Goal: Transaction & Acquisition: Subscribe to service/newsletter

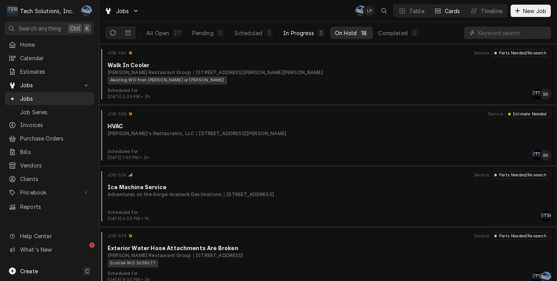
click at [303, 32] on div "In Progress" at bounding box center [298, 33] width 31 height 8
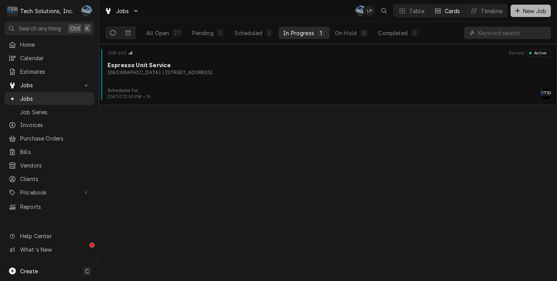
click at [525, 13] on span "New Job" at bounding box center [534, 11] width 26 height 8
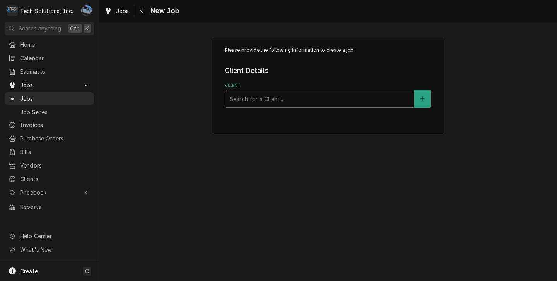
click at [285, 93] on div "Client" at bounding box center [320, 99] width 180 height 14
type input "hills"
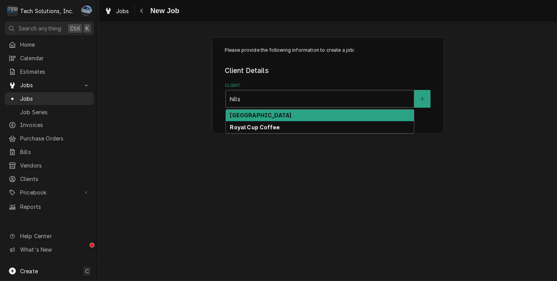
click at [284, 113] on div "[GEOGRAPHIC_DATA]" at bounding box center [320, 116] width 188 height 12
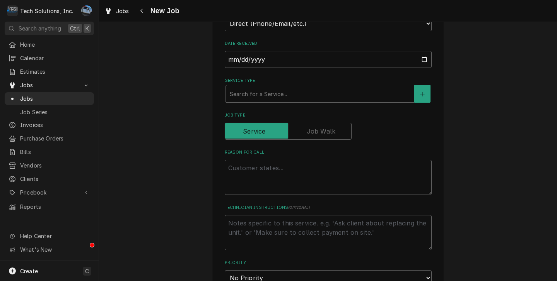
scroll to position [193, 0]
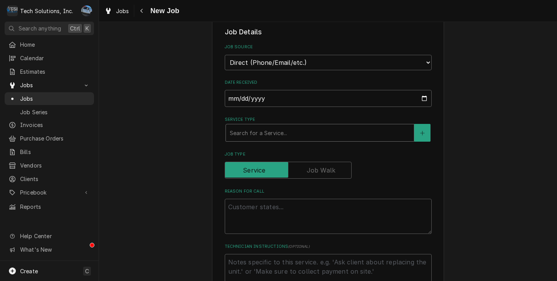
click at [264, 140] on div "Service Type" at bounding box center [320, 133] width 180 height 14
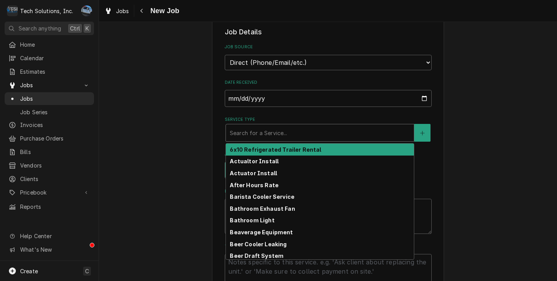
type textarea "x"
type input "g"
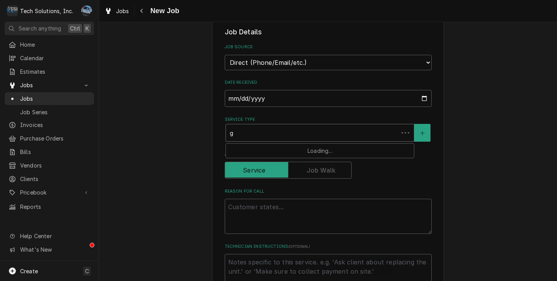
type textarea "x"
type input "gr"
type textarea "x"
type input "gri"
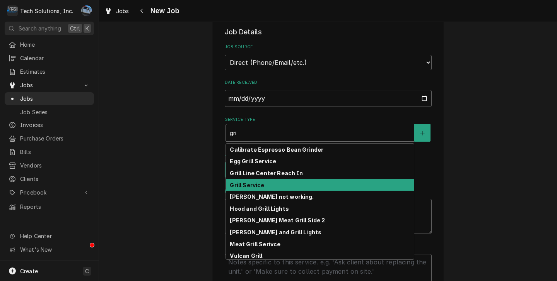
click at [261, 184] on div "Grill Service" at bounding box center [320, 185] width 188 height 12
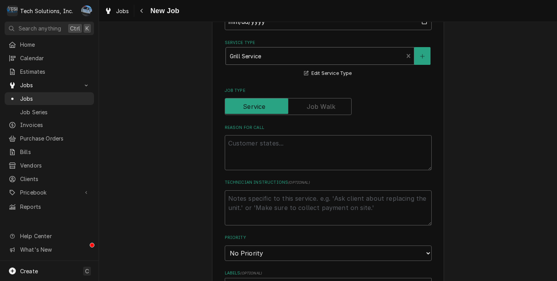
scroll to position [271, 0]
click at [293, 160] on textarea "Reason For Call" at bounding box center [328, 152] width 207 height 35
type textarea "x"
type textarea "G"
type textarea "x"
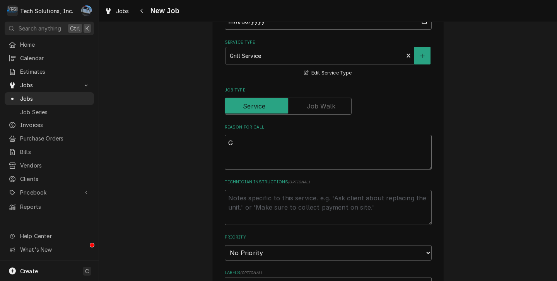
type textarea "Gr"
type textarea "x"
type textarea "Gri"
type textarea "x"
type textarea "Gril"
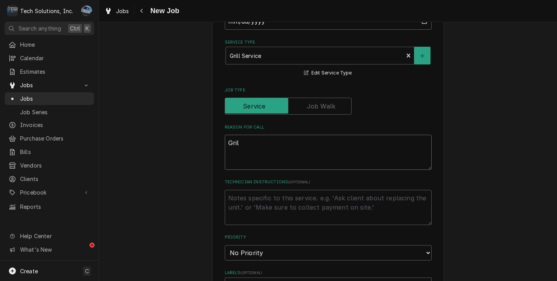
type textarea "x"
type textarea "Grill"
type textarea "x"
type textarea "Grill"
type textarea "x"
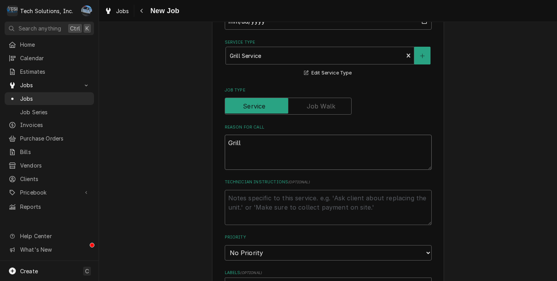
type textarea "Grill n"
type textarea "x"
type textarea "Grill no"
type textarea "x"
type textarea "Grill not"
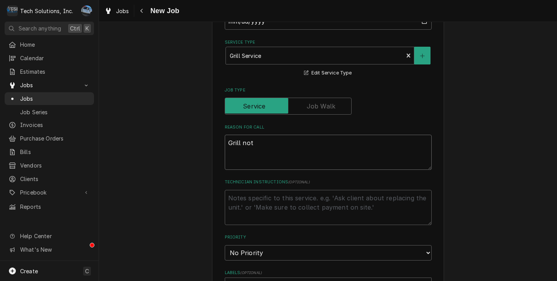
type textarea "x"
type textarea "Grill not"
type textarea "x"
type textarea "Grill not w"
type textarea "x"
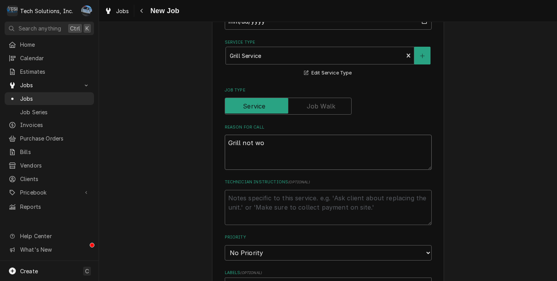
type textarea "Grill not wor"
type textarea "x"
type textarea "Grill not work"
type textarea "x"
type textarea "Grill not workl"
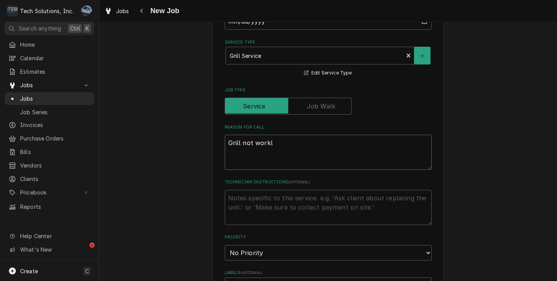
type textarea "x"
type textarea "Grill not worklo"
type textarea "x"
type textarea "Grill not workloi"
type textarea "x"
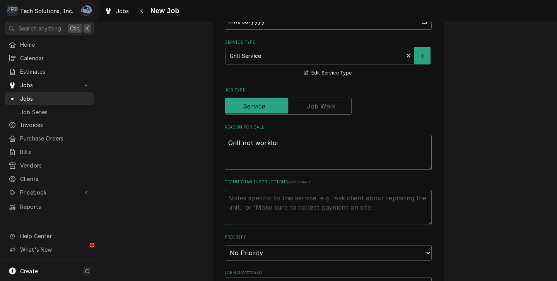
type textarea "Grill not workloin"
type textarea "x"
type textarea "Grill not workloing"
type textarea "x"
type textarea "Grill not workloin"
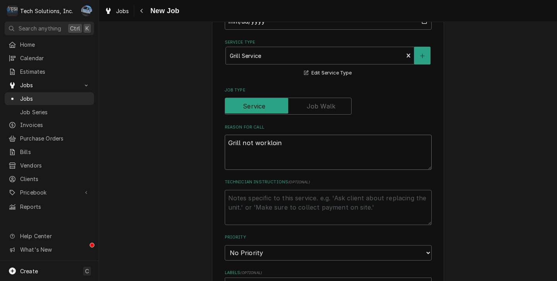
type textarea "x"
type textarea "Grill not workloi"
type textarea "x"
type textarea "Grill not worklo"
type textarea "x"
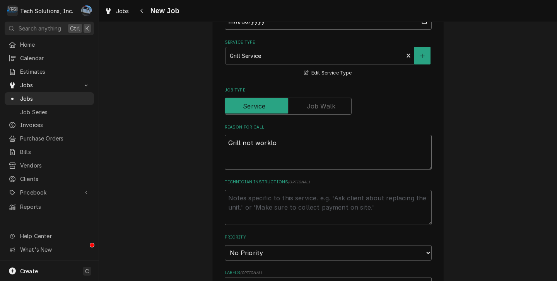
type textarea "Grill not workl"
type textarea "x"
type textarea "Grill not work"
type textarea "x"
type textarea "Grill not worki"
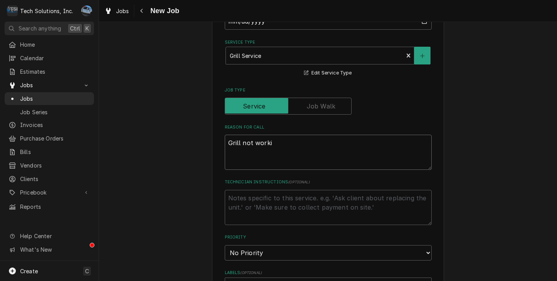
type textarea "x"
type textarea "Grill not workin"
type textarea "x"
type textarea "Grill not workinh"
type textarea "x"
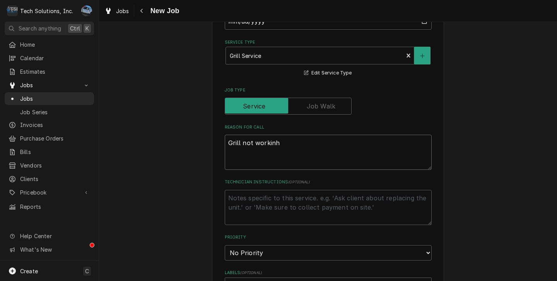
type textarea "Grill not workinhg"
type textarea "x"
type textarea "Grill not workinh"
type textarea "x"
type textarea "Grill not workin"
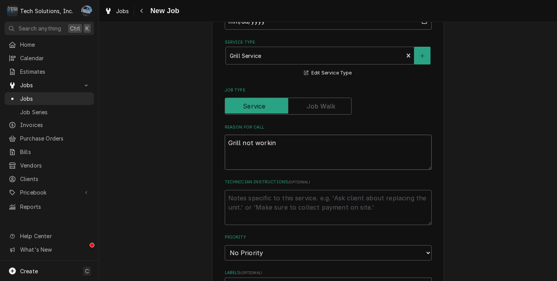
type textarea "x"
type textarea "Grill not workinh"
type textarea "x"
type textarea "Grill not workin"
type textarea "x"
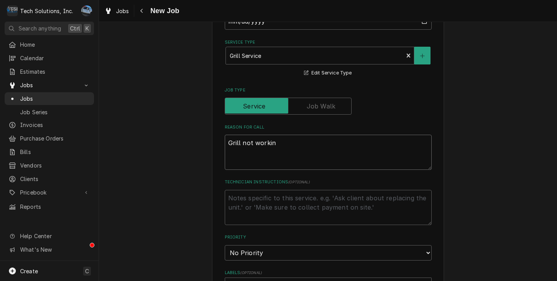
type textarea "Grill not working"
type textarea "x"
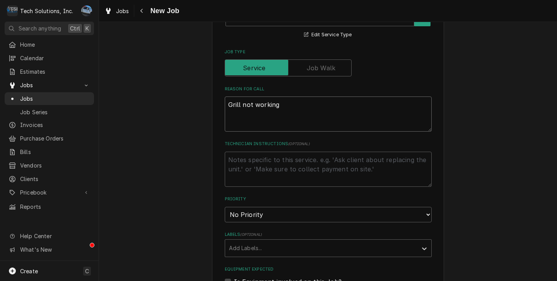
scroll to position [309, 0]
type textarea "Grill not working"
click at [305, 216] on select "No Priority Urgent High Medium Low" at bounding box center [328, 214] width 207 height 15
click at [285, 217] on select "No Priority Urgent High Medium Low" at bounding box center [328, 214] width 207 height 15
select select "2"
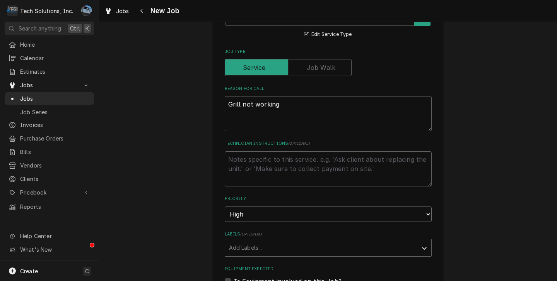
click at [225, 208] on select "No Priority Urgent High Medium Low" at bounding box center [328, 214] width 207 height 15
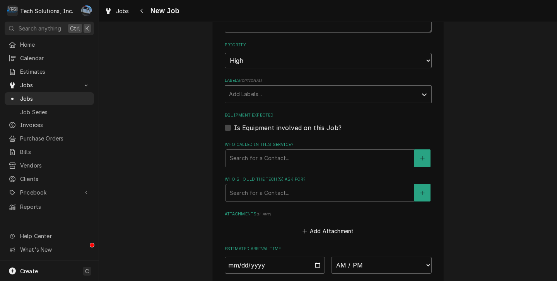
scroll to position [464, 0]
click at [260, 169] on fieldset "Job Details Job Source Direct (Phone/Email/etc.) Service Channel Other Date Rec…" at bounding box center [328, 50] width 207 height 588
click at [268, 159] on div "Who called in this service?" at bounding box center [320, 158] width 180 height 14
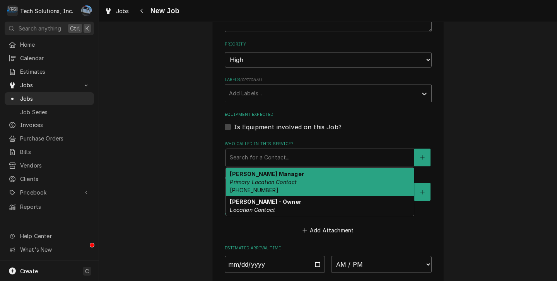
click at [293, 185] on em "Primary Location Contact" at bounding box center [263, 182] width 67 height 7
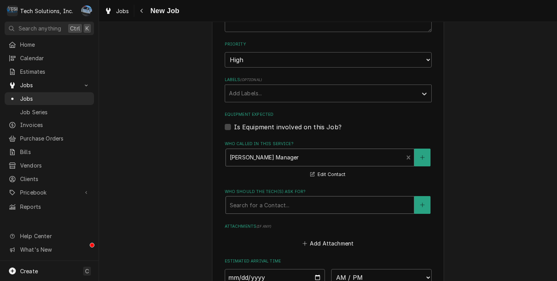
click at [279, 202] on div "Who should the tech(s) ask for?" at bounding box center [320, 205] width 180 height 14
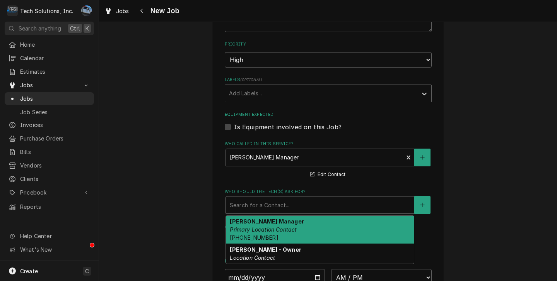
click at [276, 225] on strong "Stacy McCarty Manager" at bounding box center [267, 221] width 74 height 7
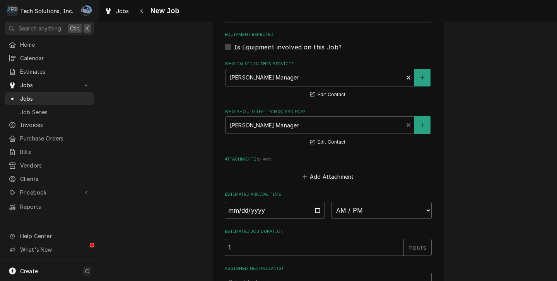
scroll to position [580, 0]
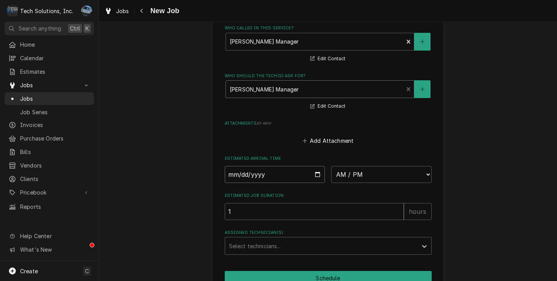
click at [316, 176] on input "Date" at bounding box center [275, 174] width 101 height 17
type textarea "x"
type input "2025-08-13"
type textarea "x"
click at [348, 181] on select "AM / PM 6:00 AM 6:15 AM 6:30 AM 6:45 AM 7:00 AM 7:15 AM 7:30 AM 7:45 AM 8:00 AM…" at bounding box center [381, 174] width 101 height 17
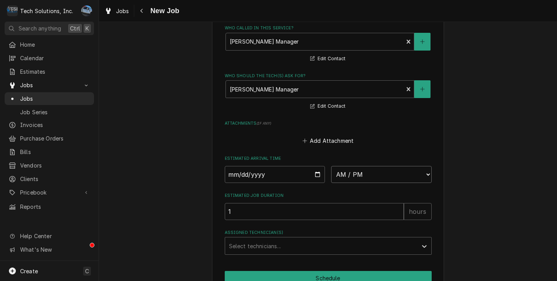
select select "12:00:00"
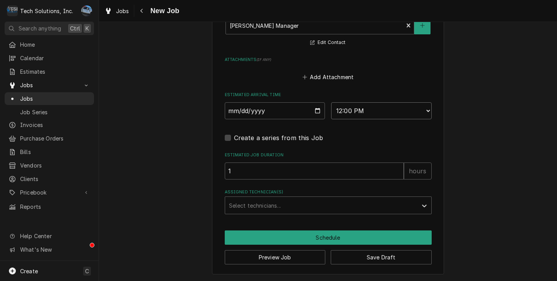
scroll to position [648, 0]
drag, startPoint x: 278, startPoint y: 208, endPoint x: 310, endPoint y: 212, distance: 32.4
click at [278, 208] on div "Assigned Technician(s)" at bounding box center [321, 206] width 184 height 14
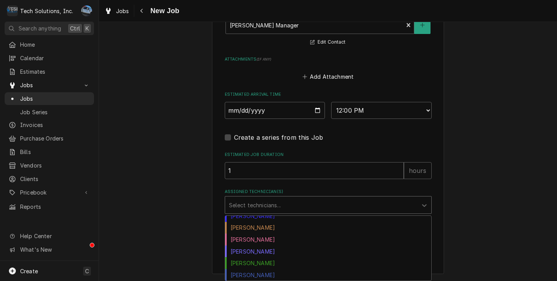
scroll to position [0, 0]
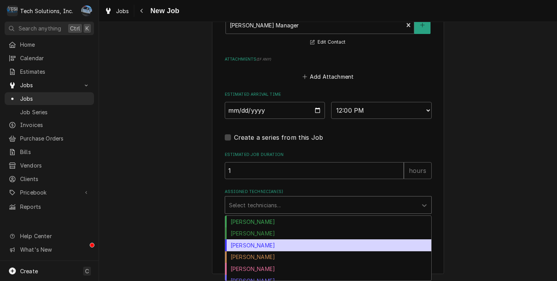
click at [280, 242] on div "Coleton Wallace" at bounding box center [328, 246] width 206 height 12
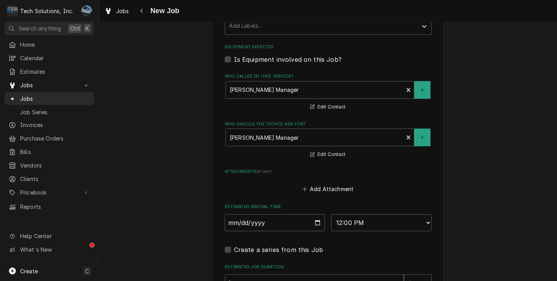
scroll to position [648, 0]
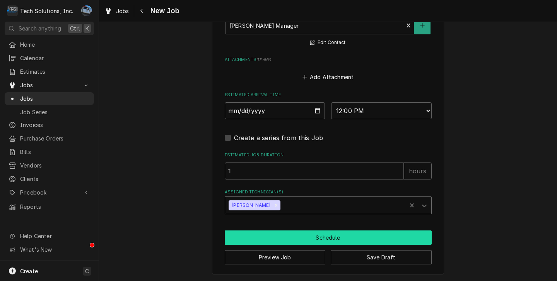
click at [336, 235] on button "Schedule" at bounding box center [328, 238] width 207 height 14
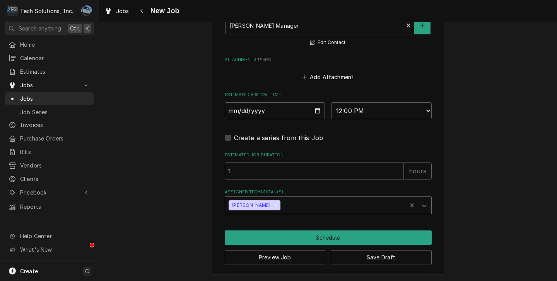
scroll to position [640, 0]
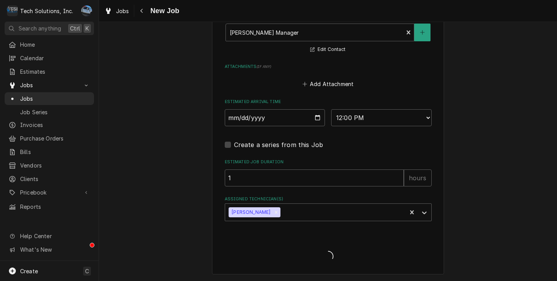
type textarea "x"
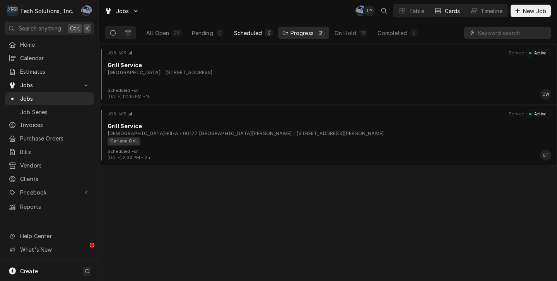
click at [269, 31] on div "3" at bounding box center [268, 33] width 5 height 8
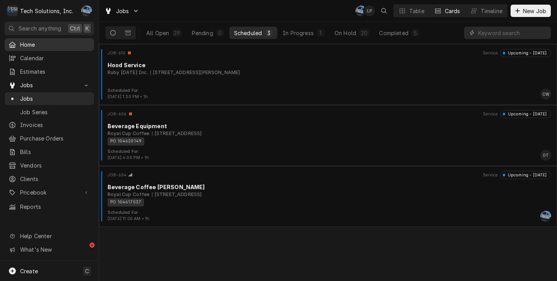
click at [38, 44] on span "Home" at bounding box center [55, 45] width 70 height 8
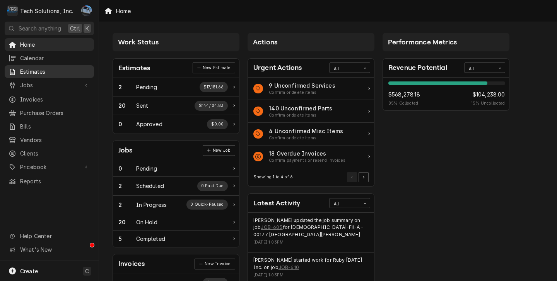
drag, startPoint x: 65, startPoint y: 67, endPoint x: 68, endPoint y: 72, distance: 5.6
click at [65, 68] on span "Estimates" at bounding box center [55, 72] width 70 height 8
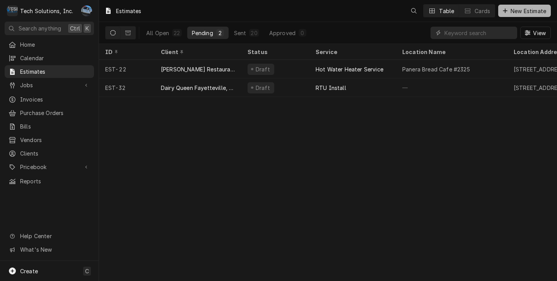
click at [516, 11] on span "New Estimate" at bounding box center [528, 11] width 39 height 8
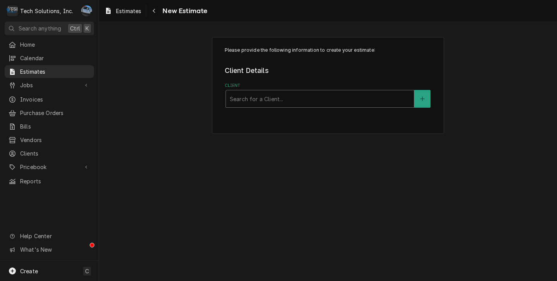
click at [282, 98] on div "Client" at bounding box center [320, 99] width 180 height 14
type input "hills"
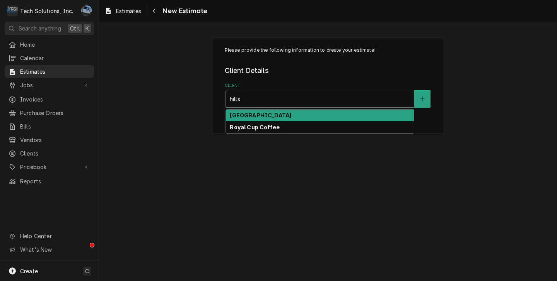
drag, startPoint x: 287, startPoint y: 120, endPoint x: 279, endPoint y: 131, distance: 13.3
click at [287, 119] on div "[GEOGRAPHIC_DATA]" at bounding box center [320, 116] width 188 height 12
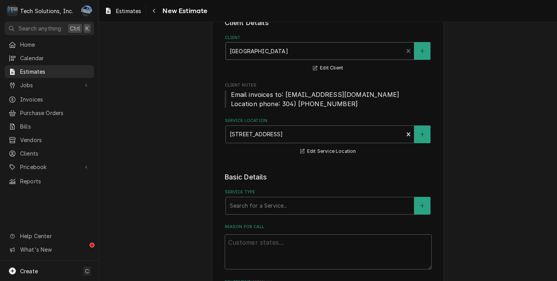
scroll to position [116, 0]
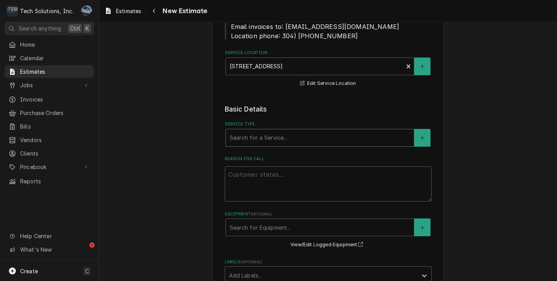
click at [265, 139] on div "Service Type" at bounding box center [320, 138] width 180 height 14
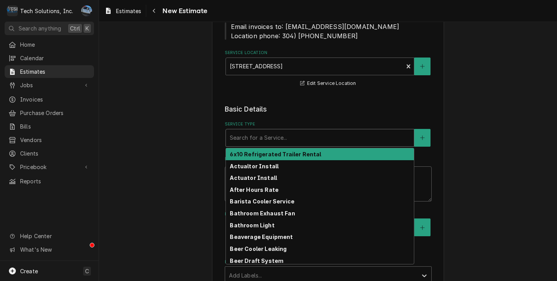
type textarea "x"
type input "F"
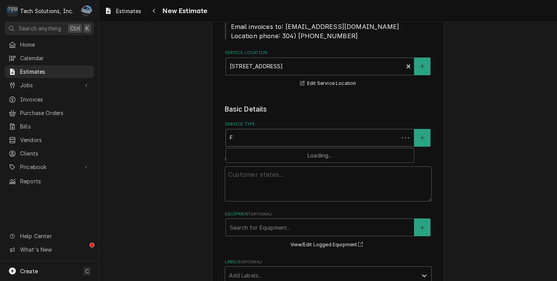
type textarea "x"
type input "Fr"
type textarea "x"
type input "Fry"
type textarea "x"
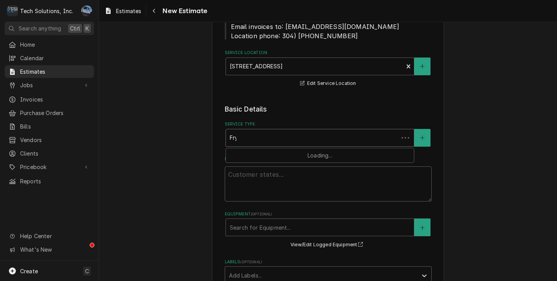
type input "Frye"
type textarea "x"
type input "Fryer"
type textarea "x"
type input "Fryer"
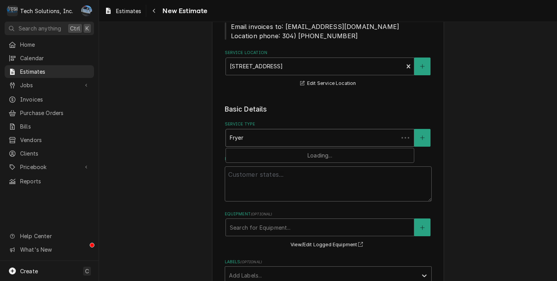
type textarea "x"
type input "Fryer I"
type textarea "x"
type input "Fryer In"
type textarea "x"
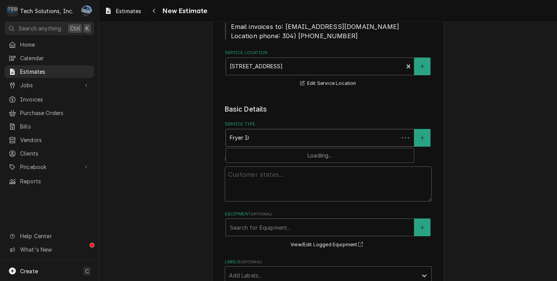
type input "Fryer Ins"
type textarea "x"
type input "Fryer Inst"
type textarea "x"
type input "Fryer Insta"
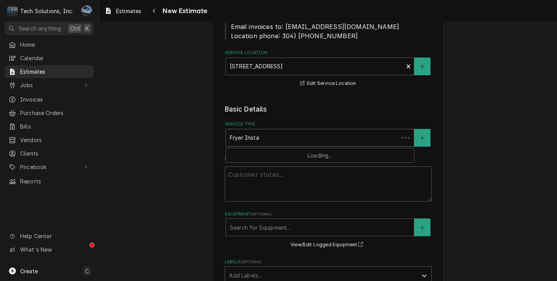
type textarea "x"
type input "Fryer Insta;"
type textarea "x"
type input "Fryer Insta;;"
type textarea "x"
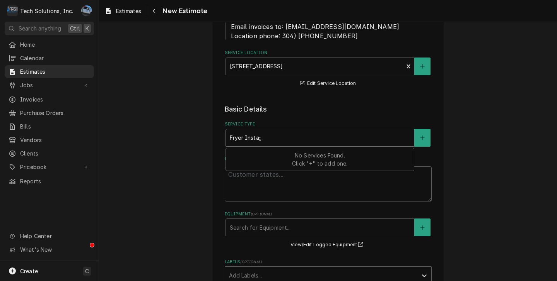
type input "Fryer Insta;"
type textarea "x"
type input "Fryer Insta"
type textarea "x"
type input "Fryer Inst"
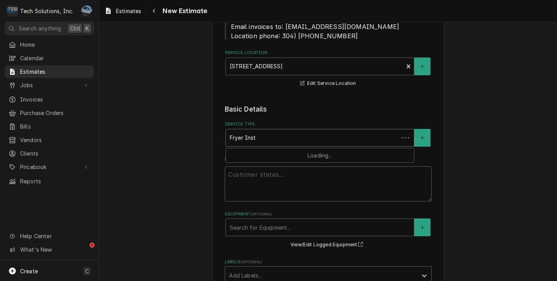
type textarea "x"
type input "Fryer Instl"
type textarea "x"
type input "Fryer Instll"
type textarea "x"
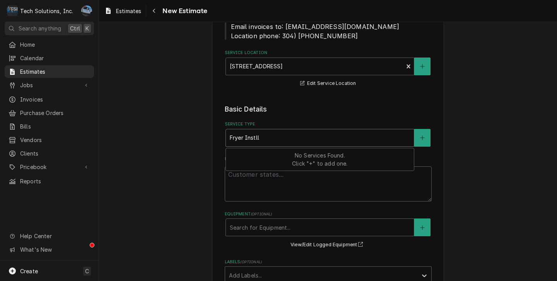
type input "Fryer Instl"
type textarea "x"
type input "Fryer Inst"
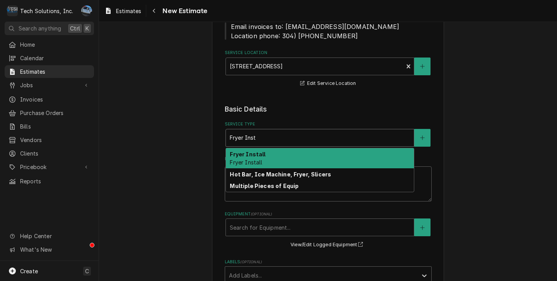
type textarea "x"
type input "Fryer Insta"
type textarea "x"
type input "Fryer Instal"
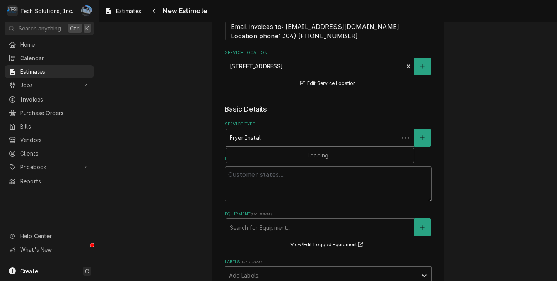
type textarea "x"
type input "Fryer Install"
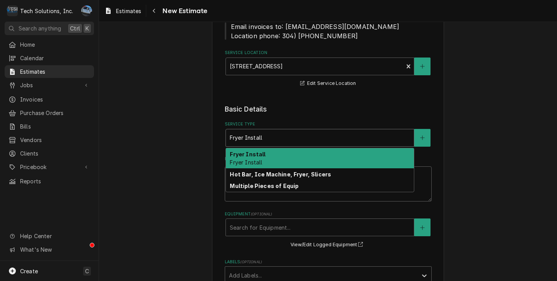
click at [273, 164] on div "Fryer Install Fryer Install" at bounding box center [320, 158] width 188 height 20
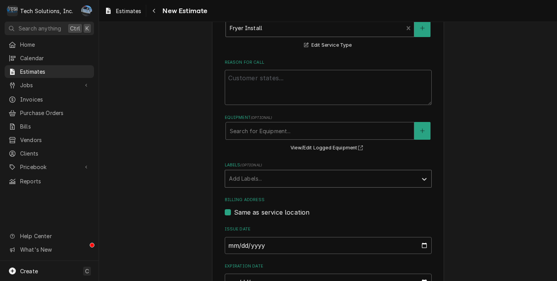
scroll to position [232, 0]
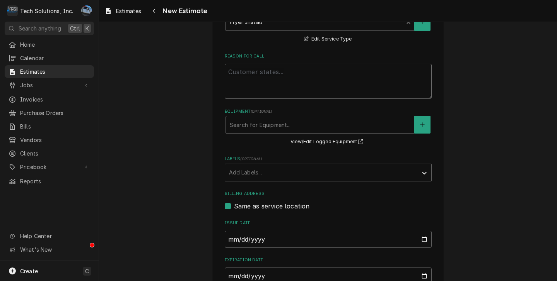
click at [264, 75] on textarea "Reason For Call" at bounding box center [328, 81] width 207 height 35
type textarea "x"
type textarea "I"
type textarea "x"
type textarea "In"
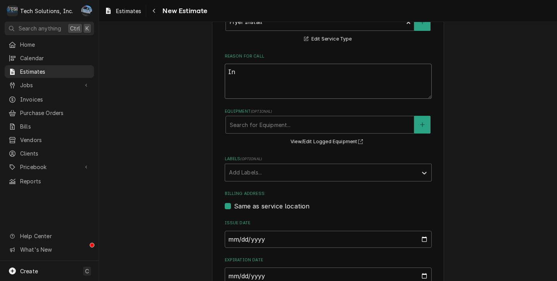
type textarea "x"
type textarea "Ins"
type textarea "x"
type textarea "Inst"
type textarea "x"
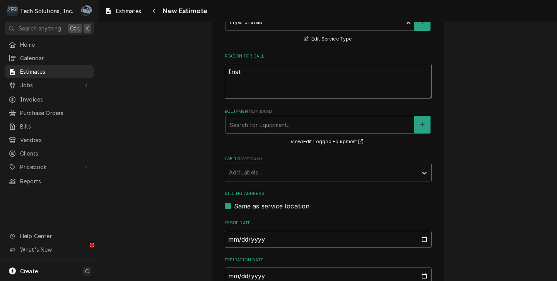
type textarea "Insta"
type textarea "x"
type textarea "Instal"
type textarea "x"
type textarea "Install"
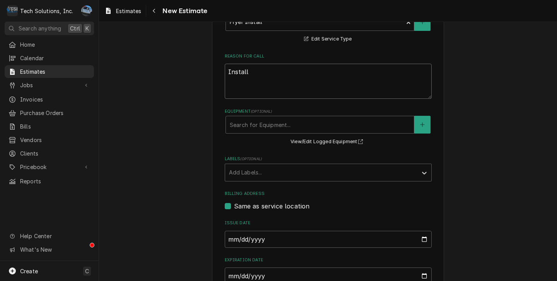
type textarea "x"
type textarea "Install"
type textarea "x"
type textarea "Install n"
type textarea "x"
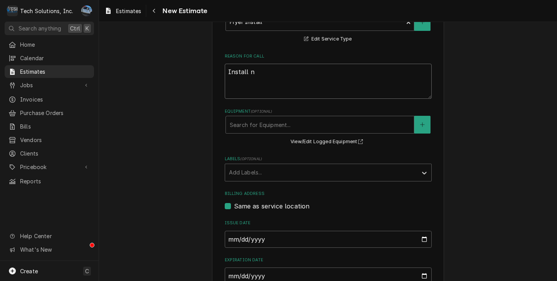
type textarea "Install ne"
type textarea "x"
type textarea "Install new"
type textarea "x"
type textarea "Install new"
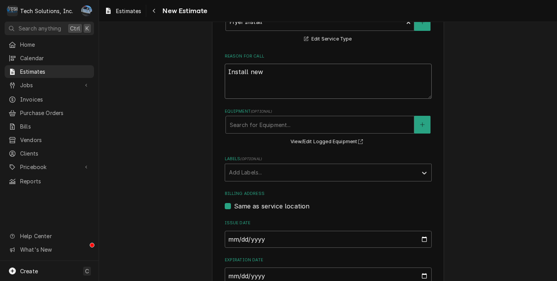
type textarea "x"
type textarea "Install new S"
type textarea "x"
type textarea "Install new Si"
type textarea "x"
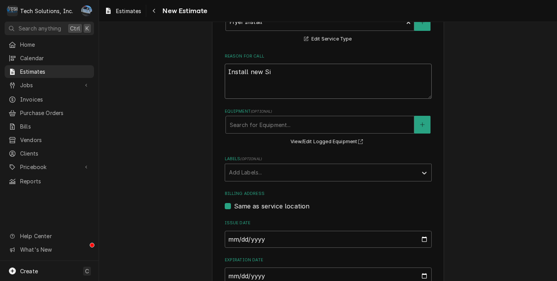
type textarea "Install new Sin"
type textarea "x"
type textarea "Install new Sing"
type textarea "x"
type textarea "Install new Singl"
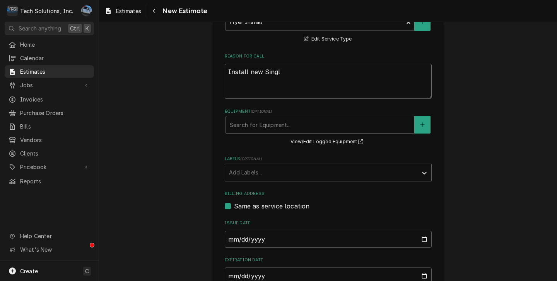
type textarea "x"
type textarea "Install new Single"
type textarea "x"
type textarea "Install new Single"
type textarea "x"
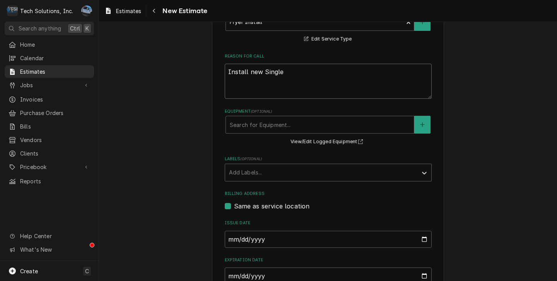
type textarea "Install new Single V"
type textarea "x"
type textarea "Install new Single Vat"
type textarea "x"
type textarea "Install new Single Vat"
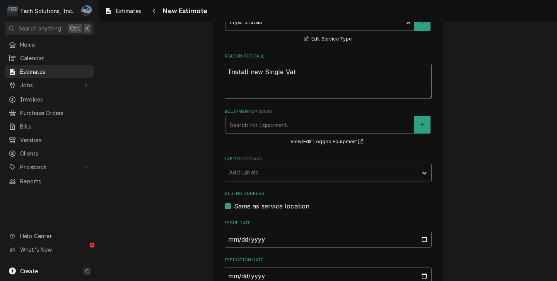
type textarea "x"
type textarea "Install new Single Vat 4"
type textarea "x"
type textarea "Install new Single Vat 40"
type textarea "x"
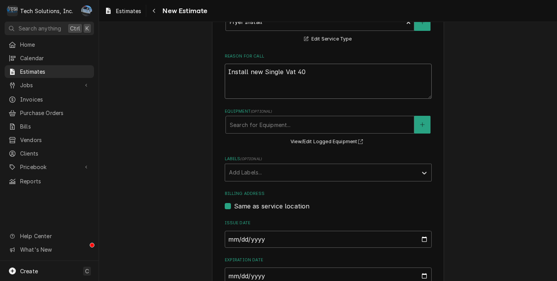
type textarea "Install new Single Vat 40L"
type textarea "x"
type textarea "Install new Single Vat 40LB"
type textarea "x"
type textarea "Install new Single Vat 40LB"
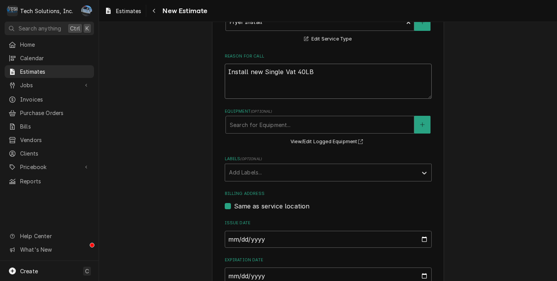
type textarea "x"
type textarea "Install new Single Vat 40LB F"
type textarea "x"
type textarea "Install new Single Vat 40LB Fr"
type textarea "x"
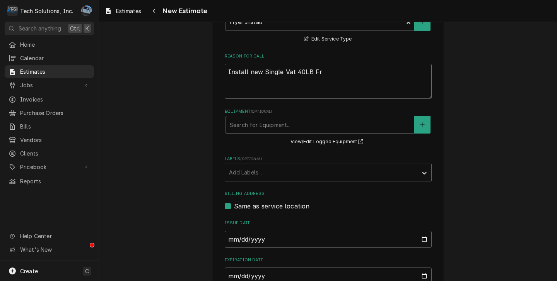
type textarea "Install new Single Vat 40LB Fry"
type textarea "x"
type textarea "Install new Single Vat 40LB Frye"
type textarea "x"
type textarea "Install new Single Vat 40LB Fryer"
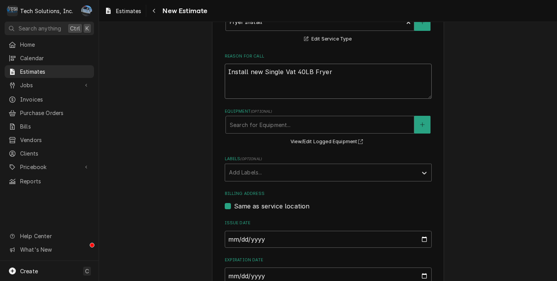
type textarea "x"
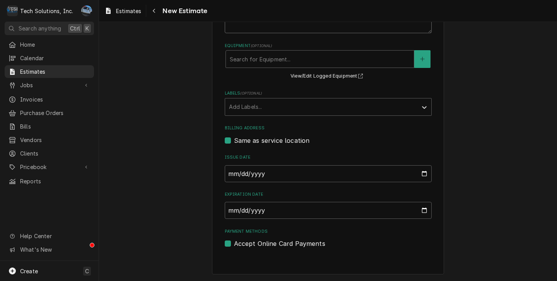
scroll to position [300, 0]
type textarea "Install new Single Vat 40LB Fryer"
click at [254, 216] on input "Expiration Date" at bounding box center [328, 210] width 207 height 17
click at [421, 213] on input "Expiration Date" at bounding box center [328, 210] width 207 height 17
type input "2025-08-20"
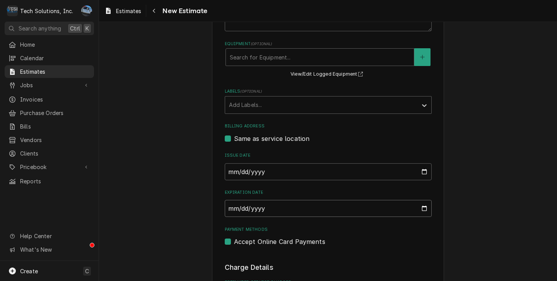
type textarea "x"
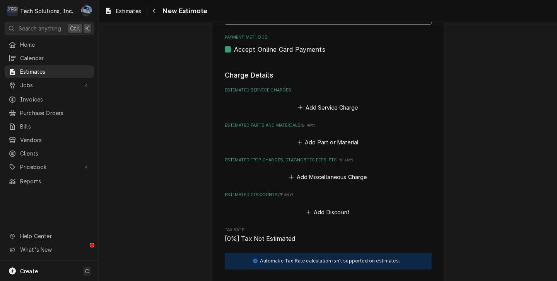
scroll to position [493, 0]
click at [319, 106] on button "Add Service Charge" at bounding box center [328, 106] width 63 height 11
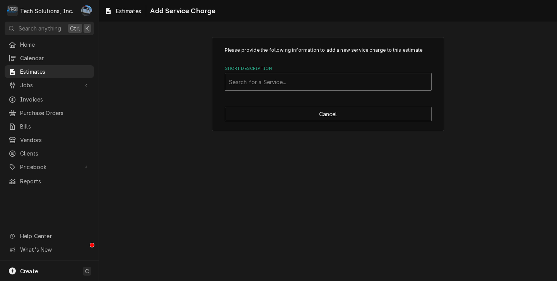
click at [251, 87] on div "Short Description" at bounding box center [328, 82] width 198 height 14
type input "Pitco 40LB Single Vat Fryer"
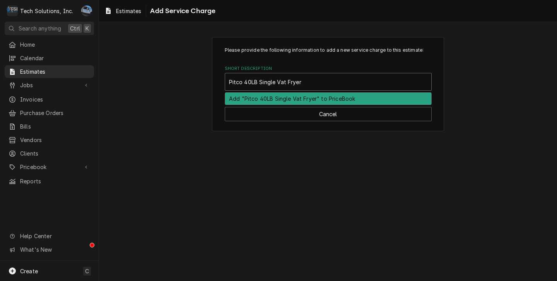
click at [351, 97] on div "Add "Pitco 40LB Single Vat Fryer" to PriceBook" at bounding box center [328, 99] width 206 height 12
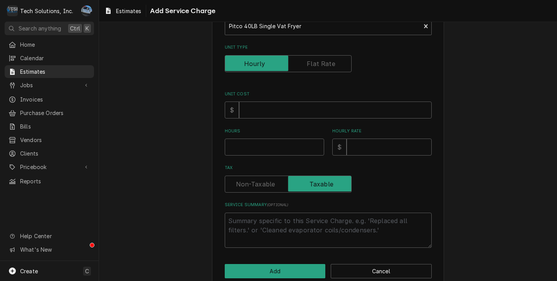
scroll to position [104, 0]
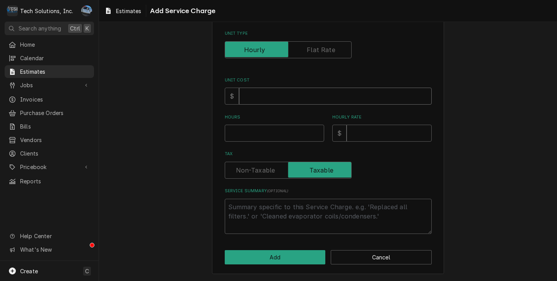
click at [308, 99] on input "Unit Cost" at bounding box center [335, 96] width 193 height 17
type textarea "x"
type input "1"
type textarea "x"
type input "10"
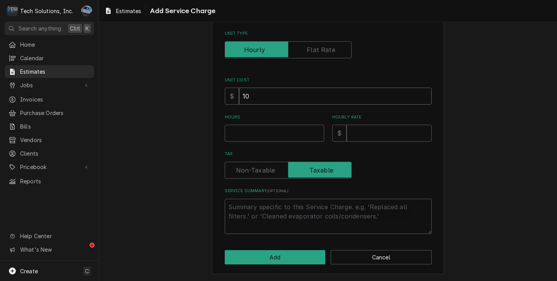
type textarea "x"
type input "104"
type textarea "x"
type input "1049"
type textarea "x"
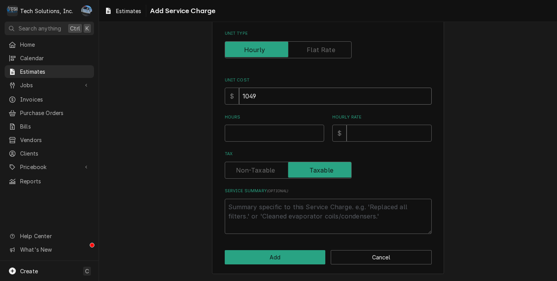
type input "1049.0"
type textarea "x"
type input "1049.00"
type textarea "x"
type input "1049.00"
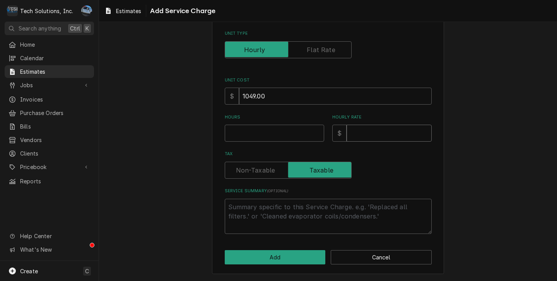
click at [365, 135] on input "Hourly Rate" at bounding box center [388, 133] width 85 height 17
type textarea "x"
type input "1"
type textarea "x"
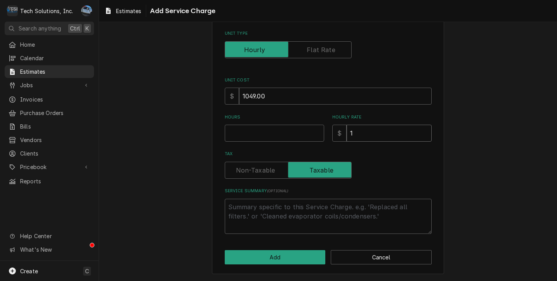
type input "15"
type textarea "x"
type input "156"
type textarea "x"
type input "1568"
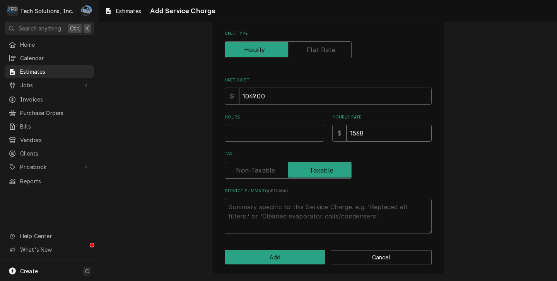
type textarea "x"
type input "1568.6"
type textarea "x"
type input "1568.65"
type textarea "x"
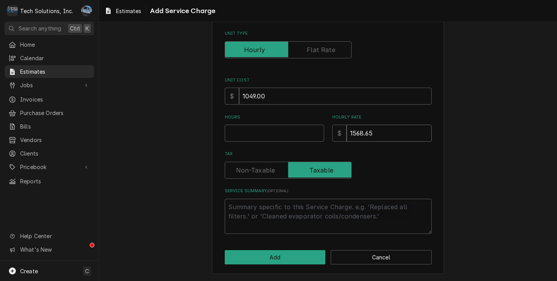
type input "1568.654"
type textarea "x"
type input "1568.65"
type textarea "x"
type input "1568.65"
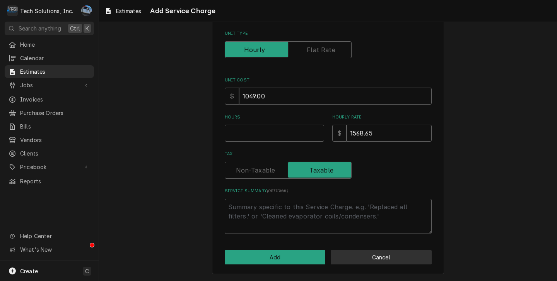
click at [363, 263] on button "Cancel" at bounding box center [381, 258] width 101 height 14
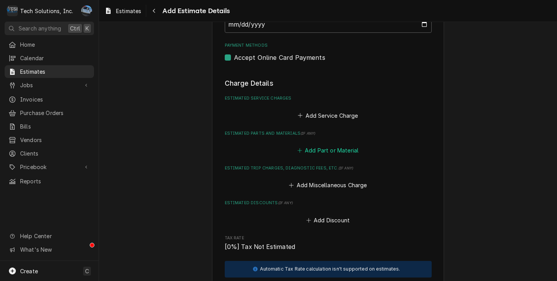
type textarea "x"
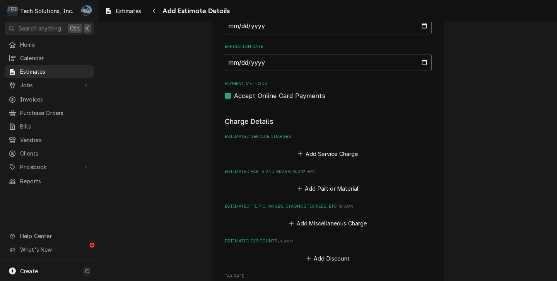
scroll to position [445, 0]
click at [320, 150] on div "Add Service Charge" at bounding box center [328, 152] width 207 height 15
click at [320, 157] on button "Add Service Charge" at bounding box center [328, 154] width 63 height 11
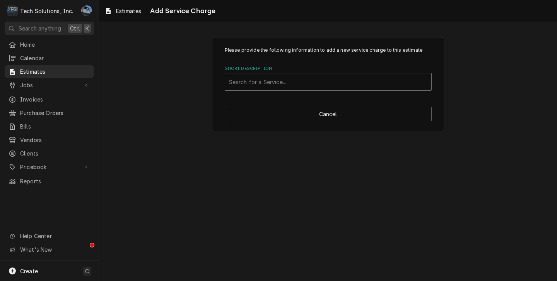
click at [298, 85] on div "Short Description" at bounding box center [328, 82] width 198 height 14
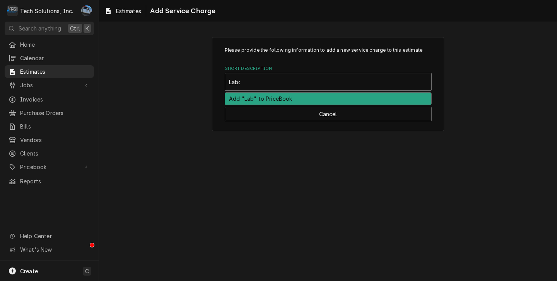
type input "Labor"
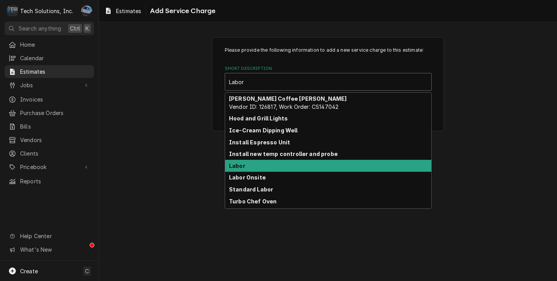
click at [267, 166] on div "Labor" at bounding box center [328, 166] width 206 height 12
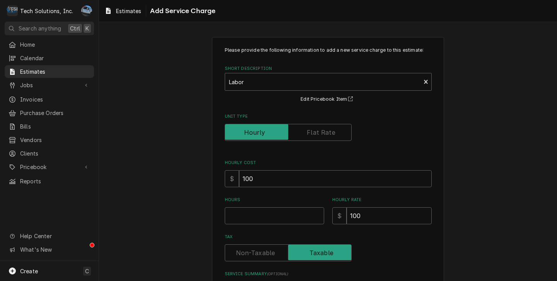
scroll to position [39, 0]
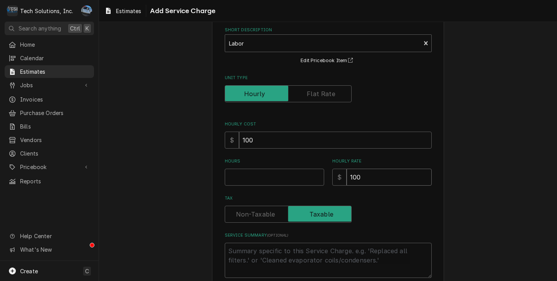
click at [363, 177] on input "100" at bounding box center [388, 177] width 85 height 17
type textarea "x"
type input "10"
type textarea "x"
type input "1"
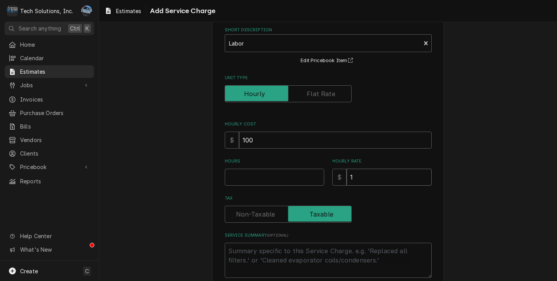
type textarea "x"
type input "11"
type textarea "x"
type input "115"
type textarea "x"
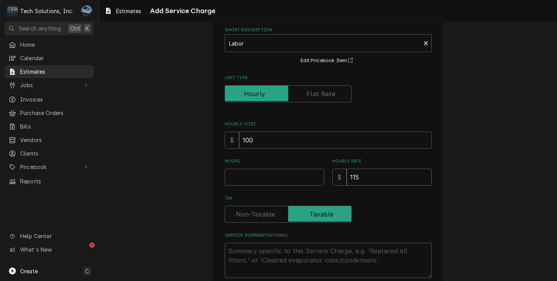
type input "115"
click at [261, 178] on input "Hours" at bounding box center [274, 177] width 99 height 17
type textarea "x"
type input "2"
type textarea "x"
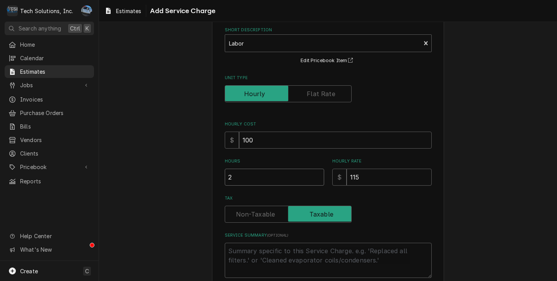
type input "2"
drag, startPoint x: 452, startPoint y: 193, endPoint x: 432, endPoint y: 203, distance: 23.0
click at [452, 193] on div "Please provide the following information to add a new service charge to this es…" at bounding box center [328, 158] width 458 height 334
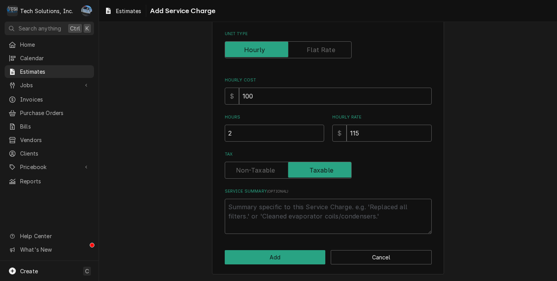
scroll to position [84, 0]
click at [310, 222] on textarea "Service Summary ( optional )" at bounding box center [328, 216] width 207 height 35
type textarea "x"
type textarea "I"
type textarea "x"
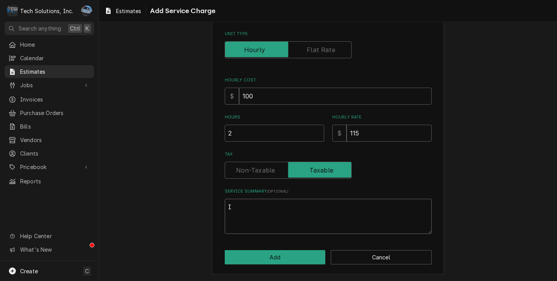
type textarea "In"
type textarea "x"
type textarea "Ins"
type textarea "x"
type textarea "Inst"
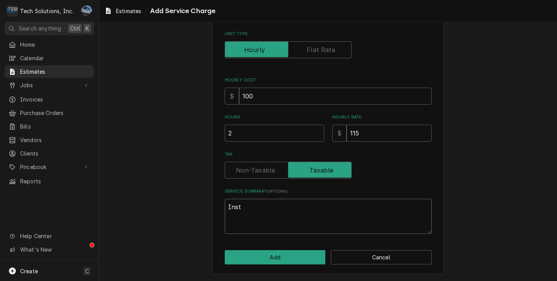
type textarea "x"
type textarea "Insta"
type textarea "x"
type textarea "Instal"
type textarea "x"
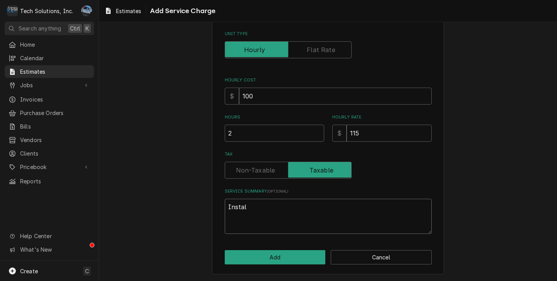
type textarea "Install"
type textarea "x"
type textarea "Install"
type textarea "x"
type textarea "Install n"
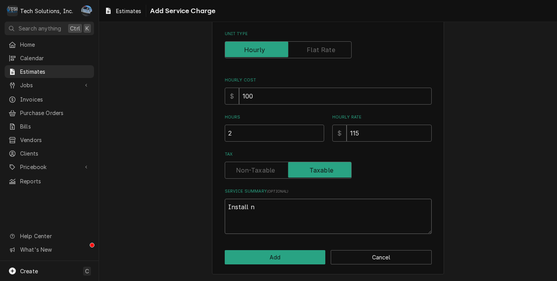
type textarea "x"
type textarea "Install ne"
type textarea "x"
type textarea "Install new"
type textarea "x"
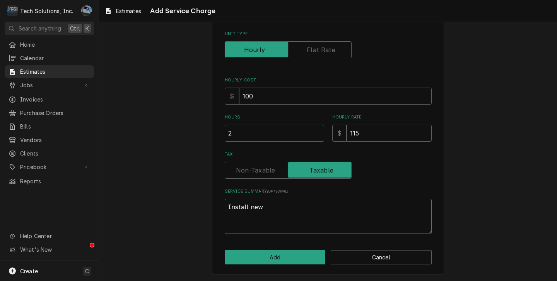
type textarea "Install new"
type textarea "x"
type textarea "Install new u"
type textarea "x"
type textarea "Install new un"
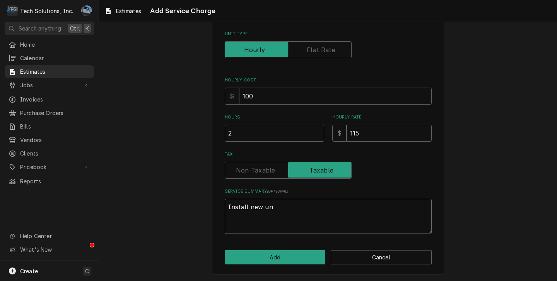
type textarea "x"
type textarea "Install new uni"
type textarea "x"
type textarea "Install new unit"
type textarea "x"
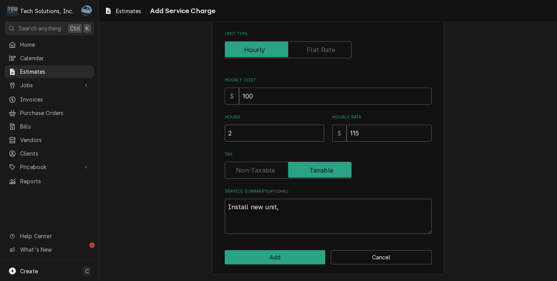
click at [266, 138] on input "2" at bounding box center [274, 133] width 99 height 17
click at [334, 217] on textarea "Install new unit," at bounding box center [328, 216] width 207 height 35
drag, startPoint x: 244, startPoint y: 215, endPoint x: 231, endPoint y: 216, distance: 12.4
click at [231, 216] on textarea "Shut off gas supply, install splitter on gas line and plumb in neccassary" at bounding box center [328, 216] width 207 height 35
click at [259, 217] on textarea "Shut off gas supply, install splitter on gas line and plumb in neccassary" at bounding box center [328, 216] width 207 height 35
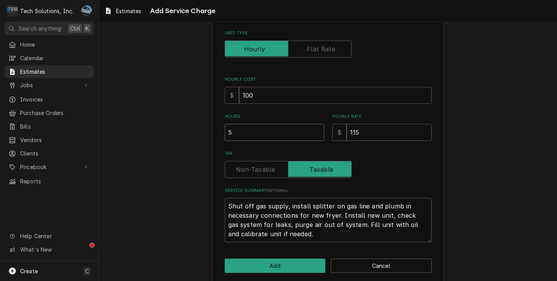
click at [251, 138] on input "5" at bounding box center [274, 132] width 99 height 17
click at [368, 177] on div "Tax" at bounding box center [328, 169] width 207 height 17
click at [279, 268] on button "Add" at bounding box center [275, 266] width 101 height 14
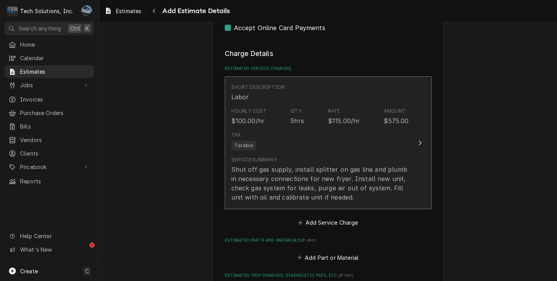
click at [329, 151] on div "Tax Taxable" at bounding box center [319, 141] width 177 height 25
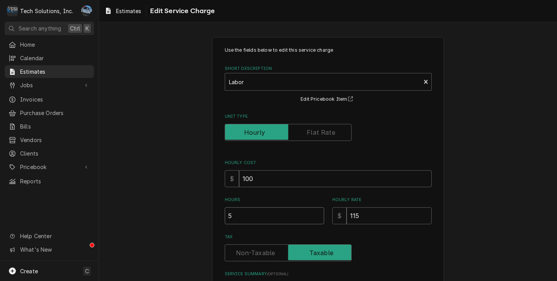
click at [246, 222] on input "5" at bounding box center [274, 216] width 99 height 17
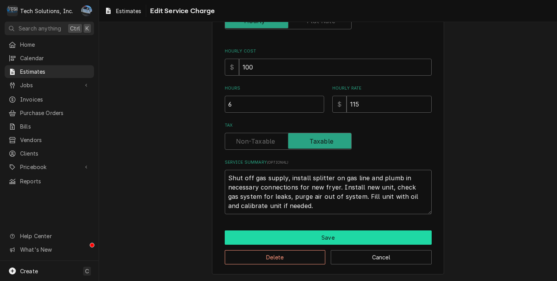
click at [278, 242] on button "Save" at bounding box center [328, 238] width 207 height 14
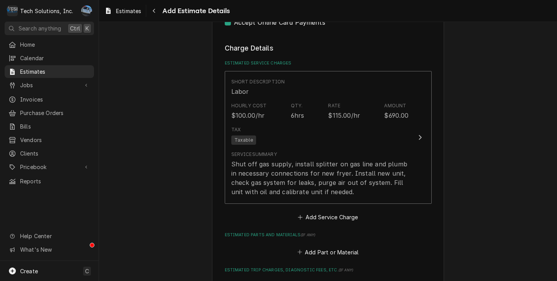
scroll to position [505, 0]
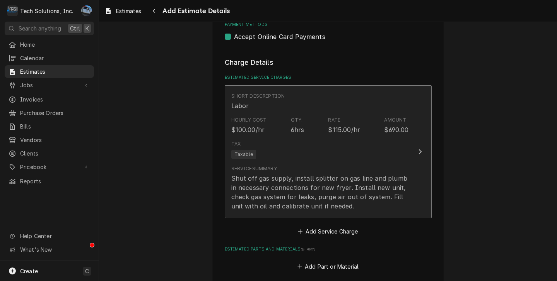
click at [346, 165] on div "Service Summary Shut off gas supply, install splitter on gas line and plumb in …" at bounding box center [319, 188] width 177 height 52
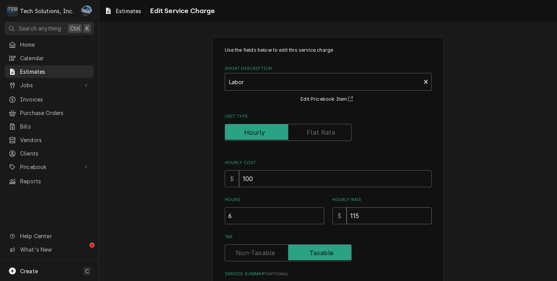
click at [363, 218] on input "115" at bounding box center [388, 216] width 85 height 17
click at [498, 179] on div "Use the fields below to edit this service charge Short Description Labor Edit P…" at bounding box center [328, 211] width 458 height 363
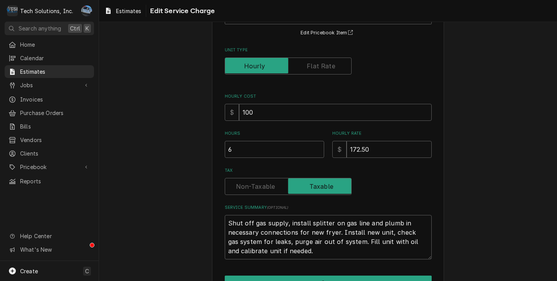
scroll to position [77, 0]
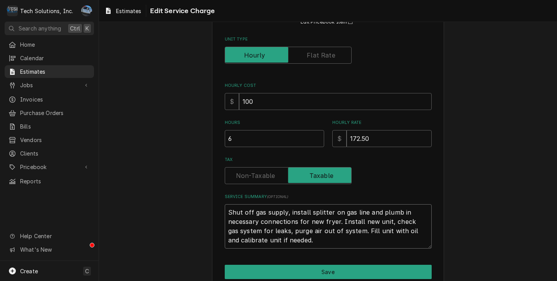
click at [415, 215] on textarea "Shut off gas supply, install splitter on gas line and plumb in necessary connec…" at bounding box center [328, 227] width 207 height 44
click at [227, 210] on textarea "Shut off gas supply, install splitter on gas line and plumb in necessary connec…" at bounding box center [328, 227] width 207 height 44
click at [227, 211] on textarea "Shut off gas supply, install splitter on gas line and plumb in necessary connec…" at bounding box center [328, 227] width 207 height 44
click at [226, 210] on textarea "Shut off gas supply, install splitter on gas line and plumb in necessary connec…" at bounding box center [328, 227] width 207 height 44
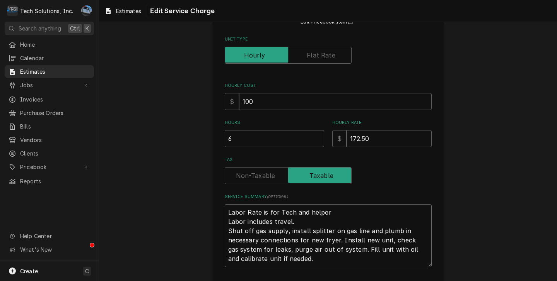
drag, startPoint x: 327, startPoint y: 260, endPoint x: 331, endPoint y: 266, distance: 7.3
click at [326, 261] on textarea "Labor Rate is for Tech and helper Labor includes travel. Shut off gas supply, i…" at bounding box center [328, 236] width 207 height 63
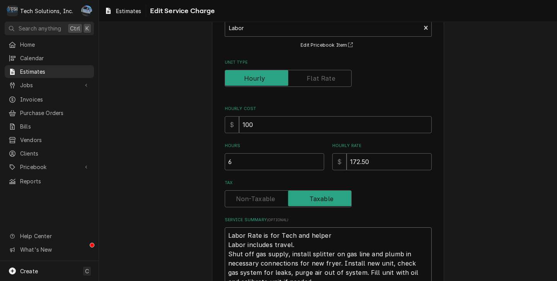
scroll to position [131, 0]
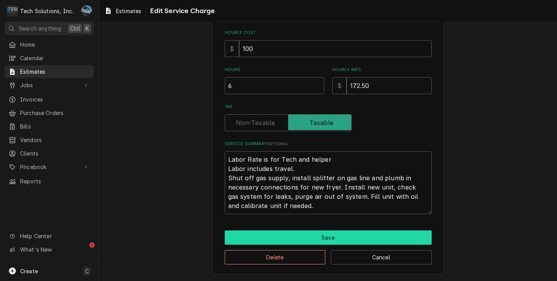
click at [272, 237] on button "Save" at bounding box center [328, 238] width 207 height 14
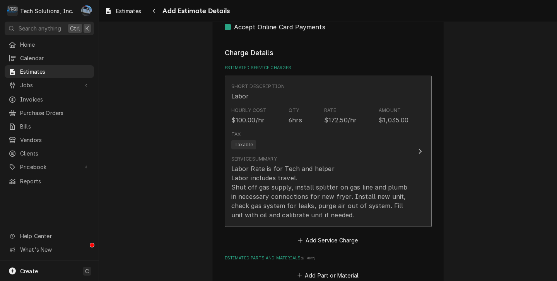
scroll to position [573, 0]
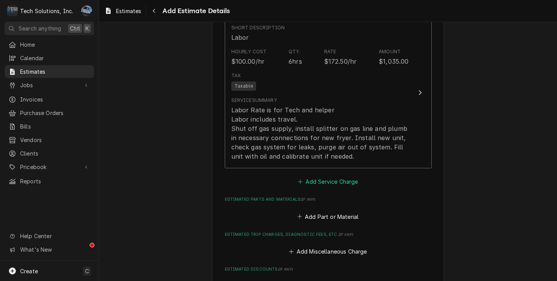
click at [320, 184] on button "Add Service Charge" at bounding box center [328, 182] width 63 height 11
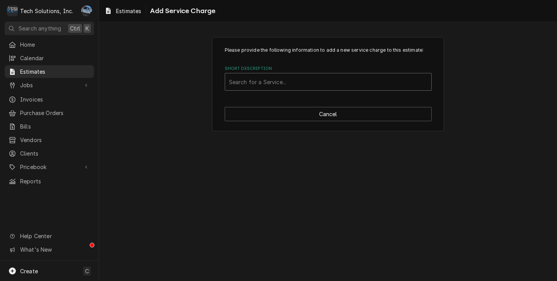
click at [263, 80] on div "Short Description" at bounding box center [328, 82] width 198 height 14
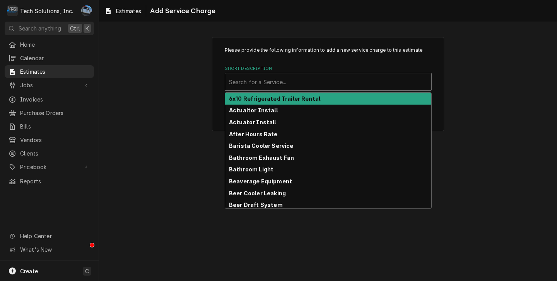
click at [538, 73] on div "Please provide the following information to add a new service charge to this es…" at bounding box center [328, 84] width 458 height 108
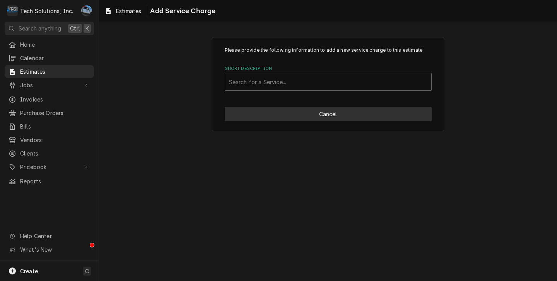
click at [335, 119] on button "Cancel" at bounding box center [328, 114] width 207 height 14
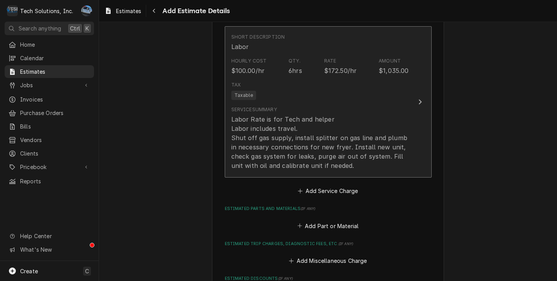
scroll to position [565, 0]
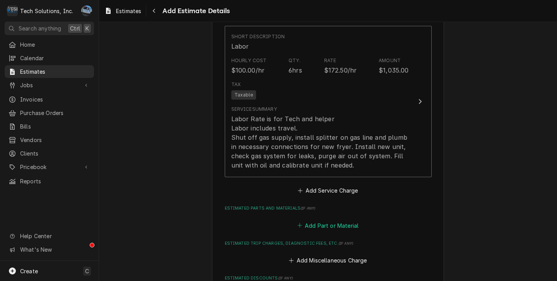
click at [312, 227] on button "Add Part or Material" at bounding box center [328, 225] width 64 height 11
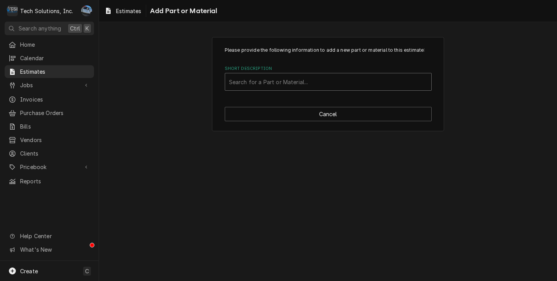
click at [263, 86] on div "Short Description" at bounding box center [328, 82] width 198 height 14
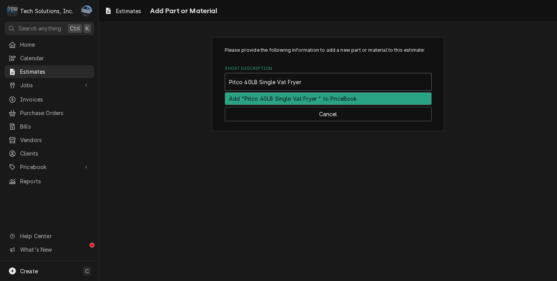
click at [319, 100] on div "Add "Pitco 40LB Single Vat Fryer " to PriceBook" at bounding box center [328, 99] width 206 height 12
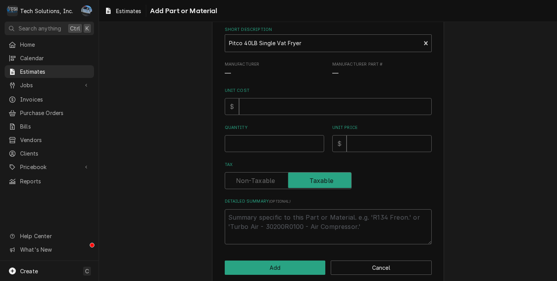
scroll to position [77, 0]
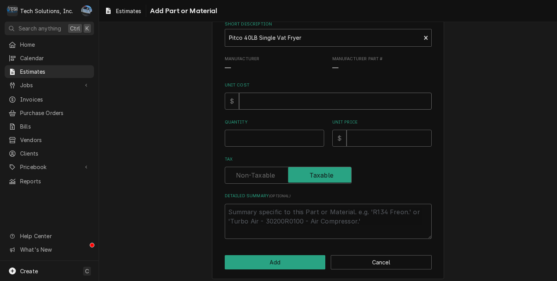
click at [273, 106] on input "Unit Cost" at bounding box center [335, 101] width 193 height 17
click at [264, 147] on input "Quantity" at bounding box center [274, 138] width 99 height 17
click at [367, 138] on input "Unit Price" at bounding box center [388, 138] width 85 height 17
click at [500, 112] on div "Please provide the following information to add a new part or material to this …" at bounding box center [328, 120] width 458 height 334
click at [261, 210] on textarea "Detailed Summary ( optional )" at bounding box center [328, 221] width 207 height 35
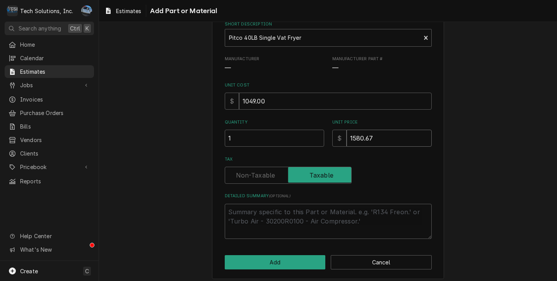
click at [352, 139] on input "1580.67" at bounding box center [388, 138] width 85 height 17
drag, startPoint x: 510, startPoint y: 124, endPoint x: 443, endPoint y: 126, distance: 66.9
click at [509, 124] on div "Please provide the following information to add a new part or material to this …" at bounding box center [328, 120] width 458 height 334
click at [274, 210] on textarea "Detailed Summary ( optional )" at bounding box center [328, 221] width 207 height 35
paste textarea "Pitco Frialator (Middleby) Model No. 40D (QUICK SHIP) Fryer, gas, floor model, …"
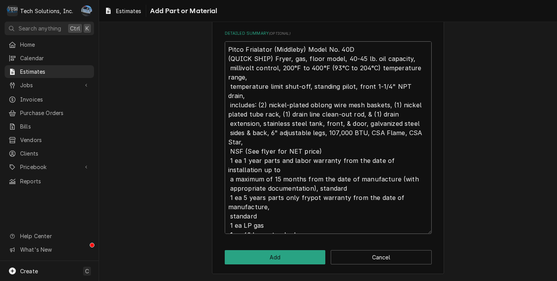
scroll to position [125, 0]
click at [274, 257] on button "Add" at bounding box center [275, 258] width 101 height 14
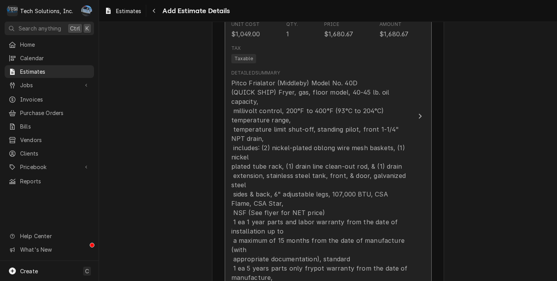
scroll to position [788, 0]
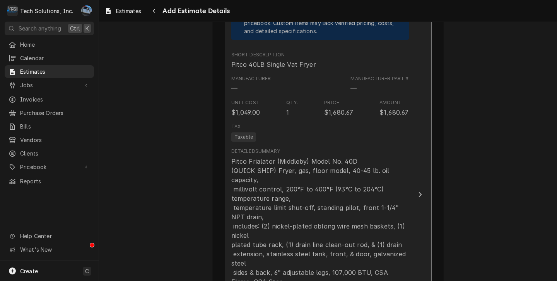
click at [256, 116] on div "$1,049.00" at bounding box center [245, 112] width 29 height 9
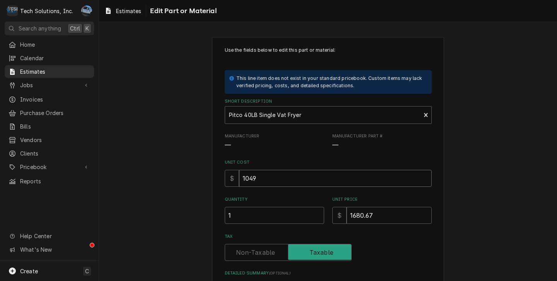
click at [272, 181] on input "1049" at bounding box center [335, 178] width 193 height 17
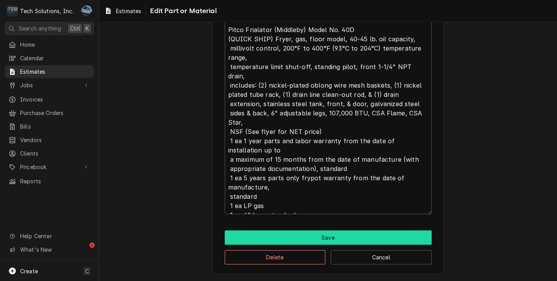
click at [315, 233] on button "Save" at bounding box center [328, 238] width 207 height 14
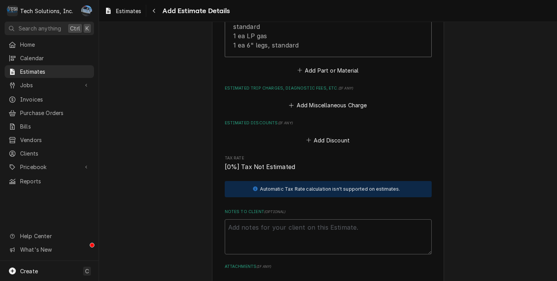
scroll to position [1049, 0]
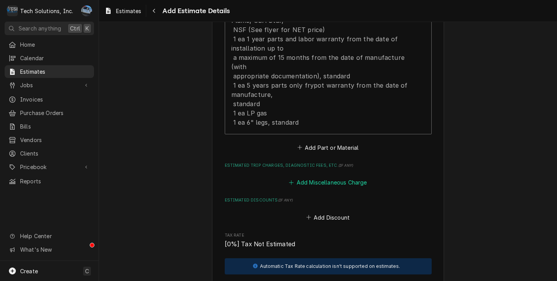
click at [315, 183] on button "Add Miscellaneous Charge" at bounding box center [328, 182] width 80 height 11
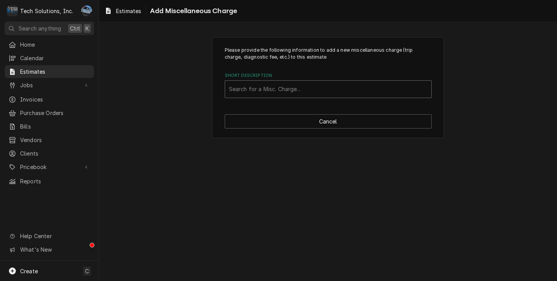
click at [293, 90] on div "Short Description" at bounding box center [328, 89] width 198 height 14
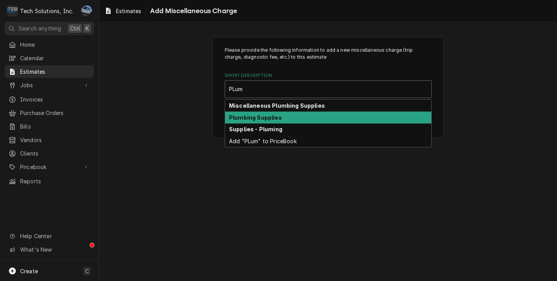
drag, startPoint x: 273, startPoint y: 117, endPoint x: 287, endPoint y: 118, distance: 13.2
click at [273, 117] on strong "Plumbing Supplies" at bounding box center [255, 117] width 53 height 7
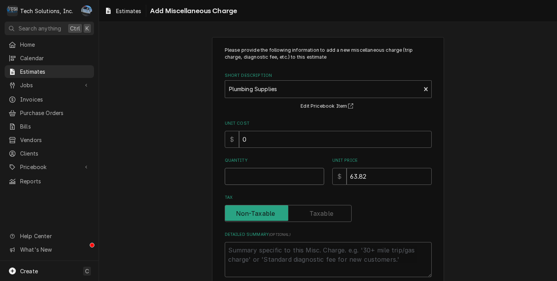
click at [256, 175] on input "Quantity" at bounding box center [274, 176] width 99 height 17
click at [370, 168] on div "Unit Price $ 63.82" at bounding box center [381, 171] width 99 height 27
click at [373, 175] on input "63.82" at bounding box center [388, 176] width 85 height 17
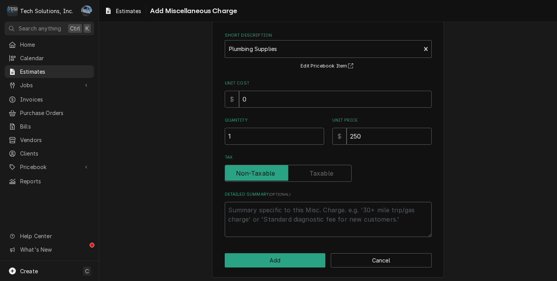
scroll to position [44, 0]
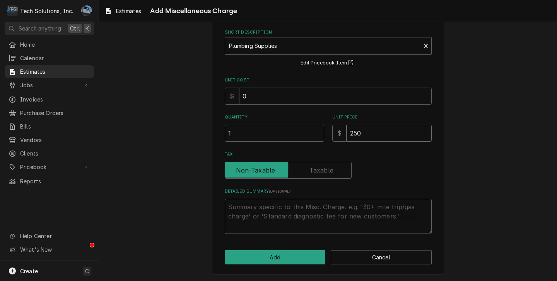
click at [369, 133] on input "250" at bounding box center [388, 133] width 85 height 17
click at [361, 261] on button "Cancel" at bounding box center [381, 258] width 101 height 14
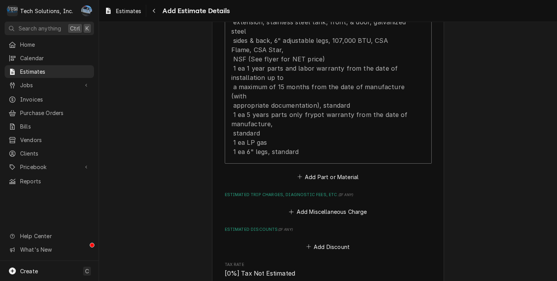
scroll to position [1040, 0]
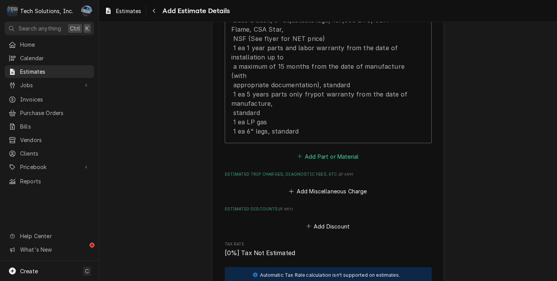
click at [316, 158] on button "Add Part or Material" at bounding box center [328, 156] width 64 height 11
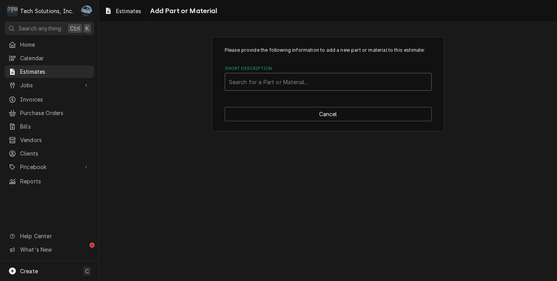
click at [285, 76] on div "Short Description" at bounding box center [328, 82] width 198 height 14
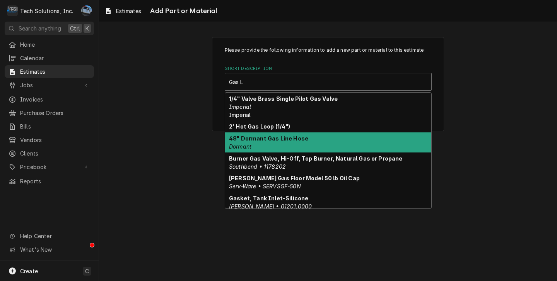
click at [269, 143] on div "48" Dormant Gas Line Hose Dormant" at bounding box center [328, 143] width 206 height 20
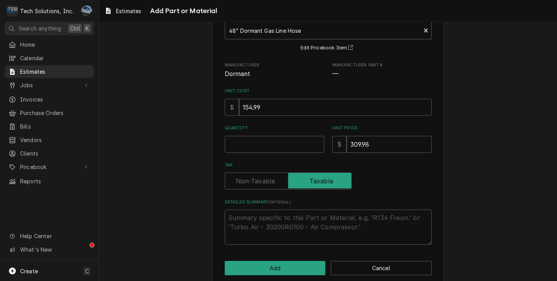
scroll to position [63, 0]
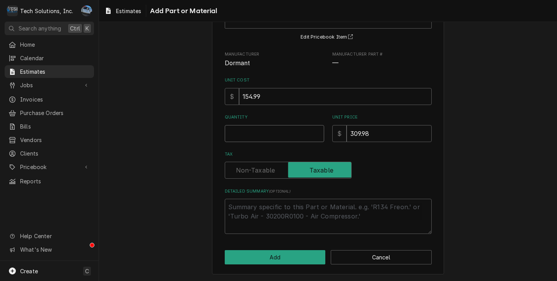
click at [266, 136] on input "Quantity" at bounding box center [274, 133] width 99 height 17
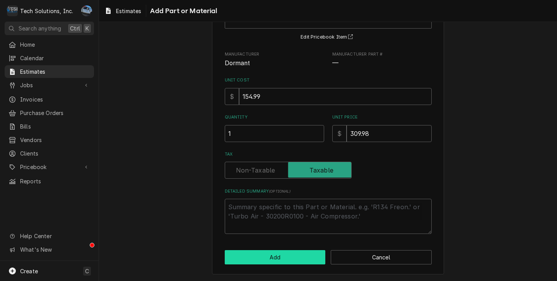
click at [271, 264] on div "Please provide the following information to add a new part or material to this …" at bounding box center [328, 125] width 232 height 300
click at [271, 263] on button "Add" at bounding box center [275, 258] width 101 height 14
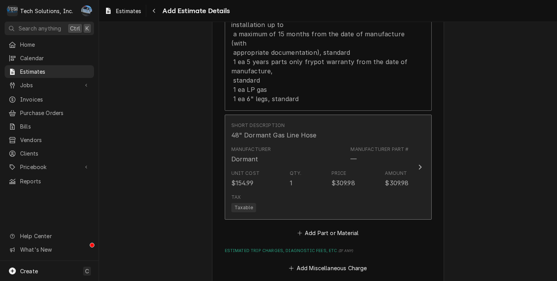
scroll to position [1186, 0]
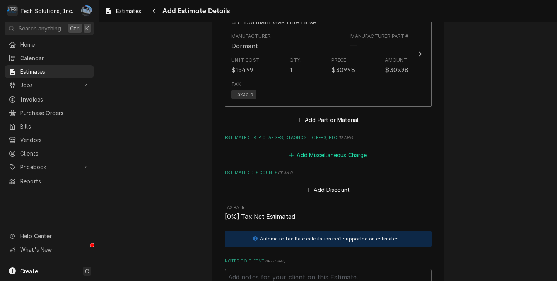
click at [325, 160] on button "Add Miscellaneous Charge" at bounding box center [328, 155] width 80 height 11
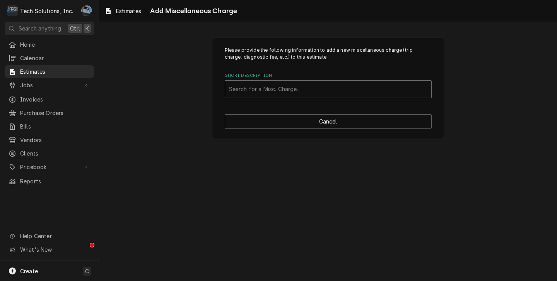
click at [319, 89] on div "Short Description" at bounding box center [328, 89] width 198 height 14
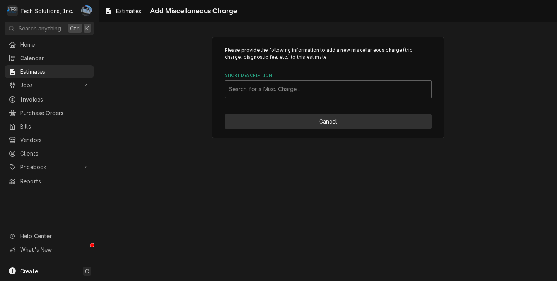
click at [319, 123] on button "Cancel" at bounding box center [328, 121] width 207 height 14
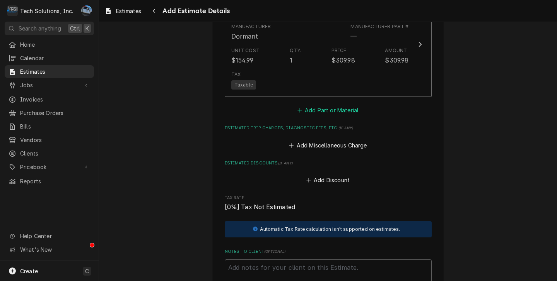
click at [335, 114] on button "Add Part or Material" at bounding box center [328, 110] width 64 height 11
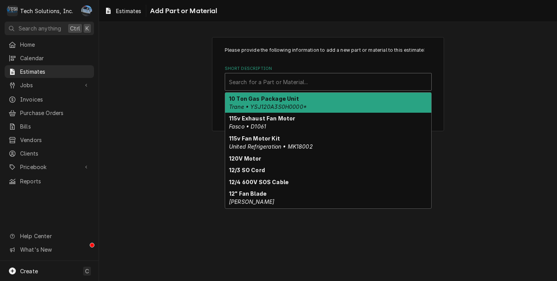
click at [314, 89] on div "Short Description" at bounding box center [328, 82] width 198 height 14
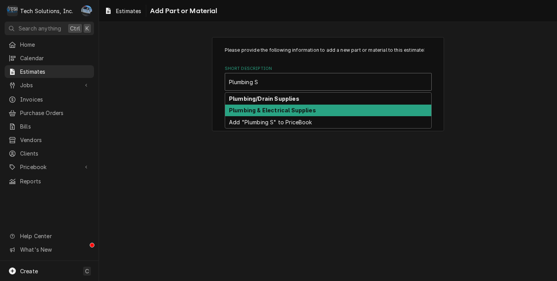
click at [278, 111] on strong "Plumbing & Electrical Supplies" at bounding box center [272, 110] width 87 height 7
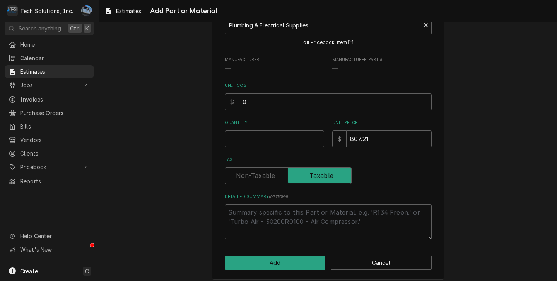
scroll to position [63, 0]
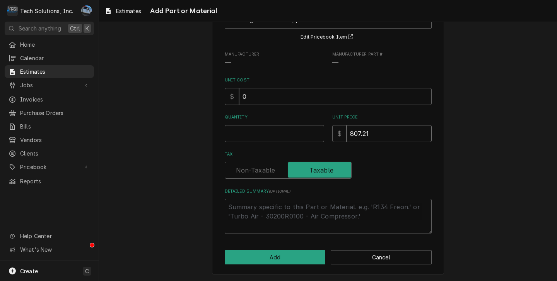
click at [370, 130] on input "807.21" at bounding box center [388, 133] width 85 height 17
click at [374, 257] on button "Cancel" at bounding box center [381, 258] width 101 height 14
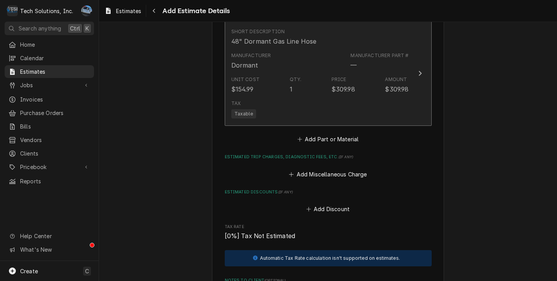
scroll to position [1167, 0]
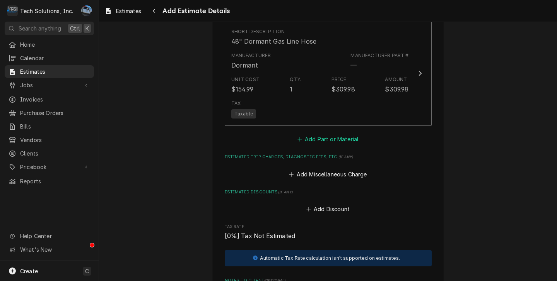
click at [335, 143] on button "Add Part or Material" at bounding box center [328, 139] width 64 height 11
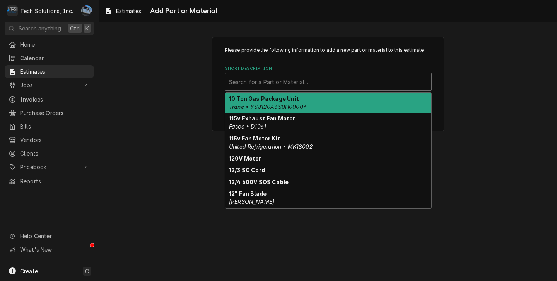
click at [280, 79] on div "Short Description" at bounding box center [328, 82] width 198 height 14
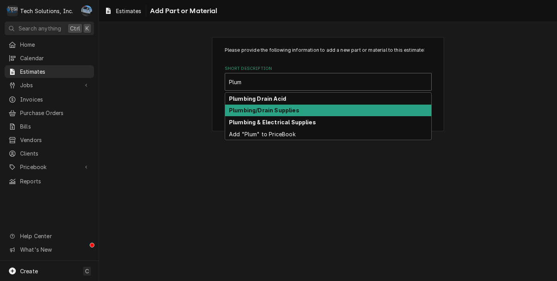
click at [251, 113] on strong "Plumbing/Drain Supplies" at bounding box center [264, 110] width 70 height 7
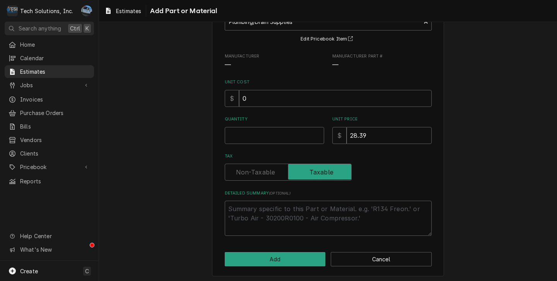
scroll to position [63, 0]
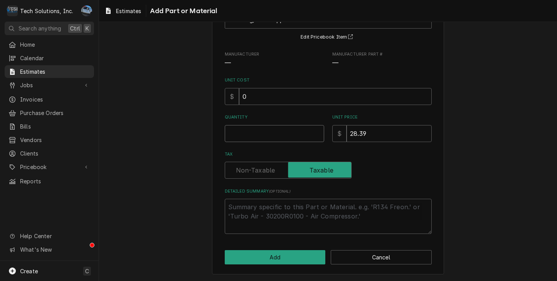
click at [268, 134] on input "Quantity" at bounding box center [274, 133] width 99 height 17
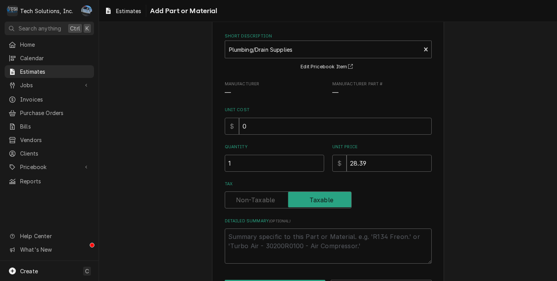
scroll to position [0, 0]
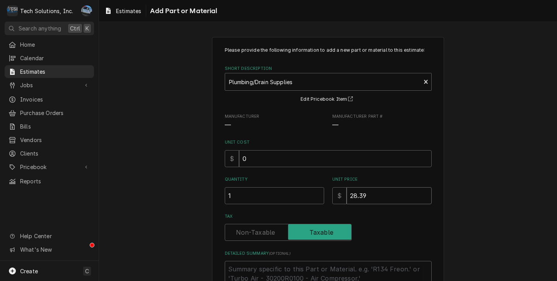
click at [390, 189] on input "28.39" at bounding box center [388, 196] width 85 height 17
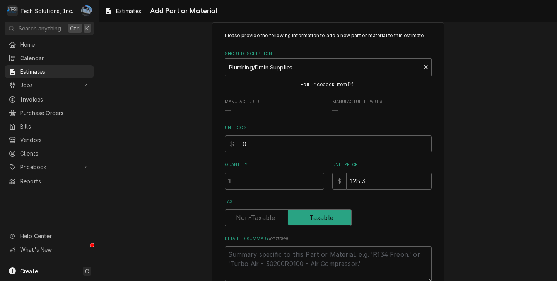
scroll to position [39, 0]
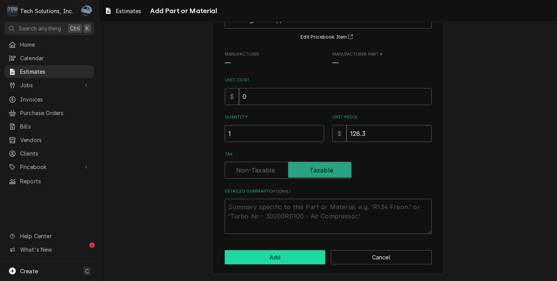
click at [283, 259] on button "Add" at bounding box center [275, 258] width 101 height 14
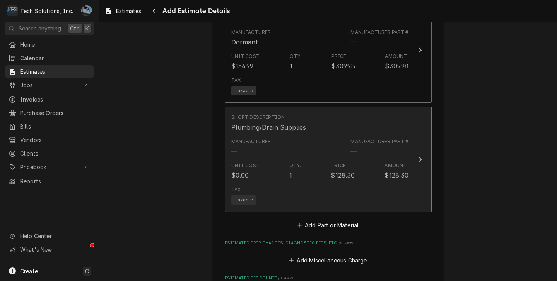
scroll to position [1215, 0]
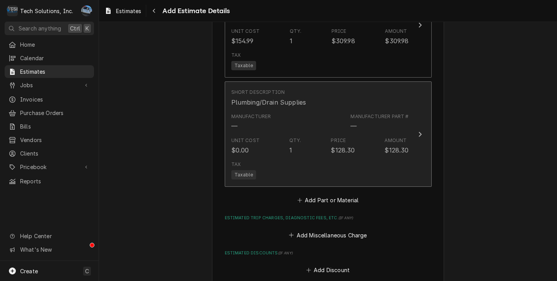
click at [392, 154] on div "$128.30" at bounding box center [396, 150] width 24 height 9
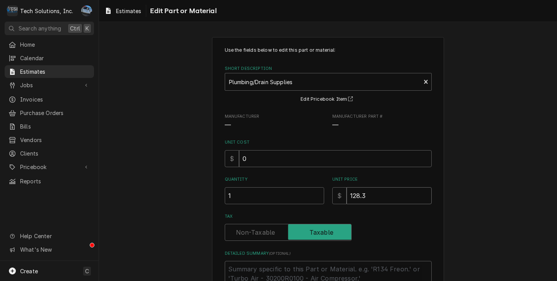
click at [384, 199] on input "128.3" at bounding box center [388, 196] width 85 height 17
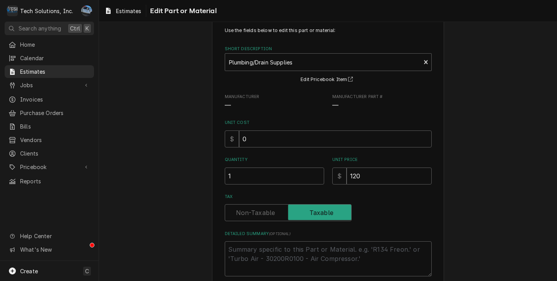
scroll to position [83, 0]
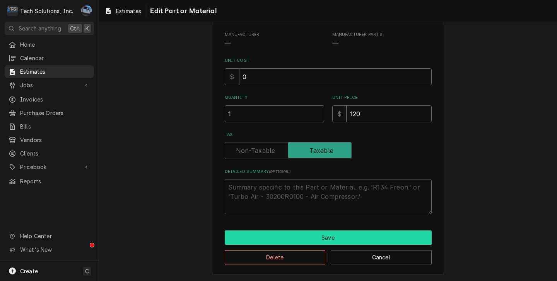
click at [262, 237] on button "Save" at bounding box center [328, 238] width 207 height 14
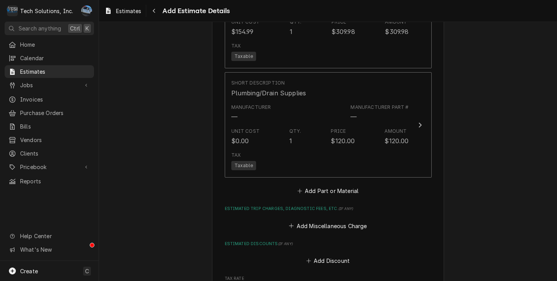
scroll to position [1225, 0]
click at [316, 230] on button "Add Miscellaneous Charge" at bounding box center [328, 225] width 80 height 11
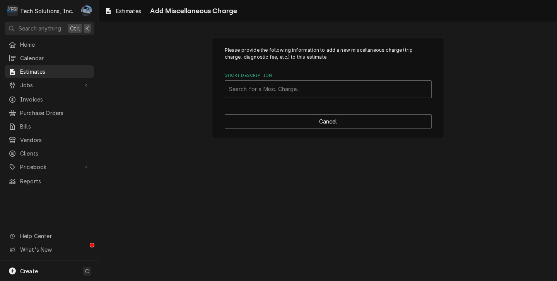
click at [252, 78] on label "Short Description" at bounding box center [328, 76] width 207 height 6
click at [252, 87] on div "Short Description" at bounding box center [328, 89] width 198 height 14
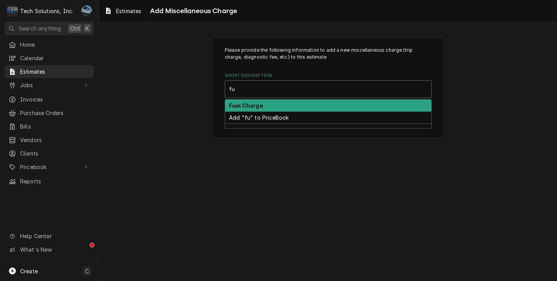
click at [253, 100] on div "Fuel Charge Add "fu" to PriceBook" at bounding box center [328, 111] width 207 height 24
click at [241, 103] on strong "Fuel Charge" at bounding box center [246, 105] width 34 height 7
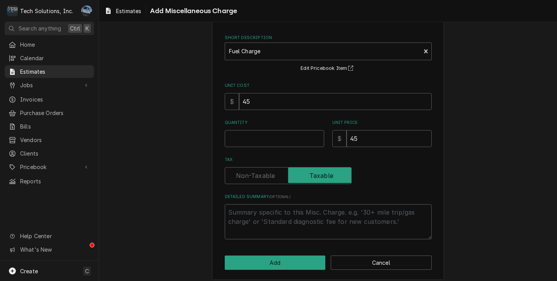
scroll to position [39, 0]
click at [288, 143] on input "Quantity" at bounding box center [274, 138] width 99 height 17
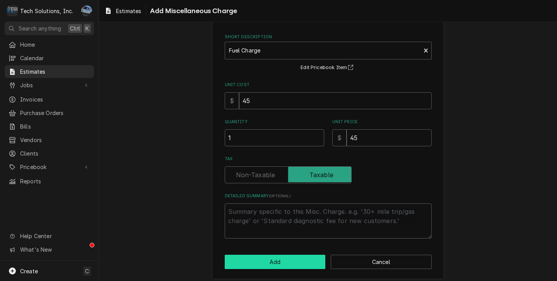
click at [275, 263] on button "Add" at bounding box center [275, 262] width 101 height 14
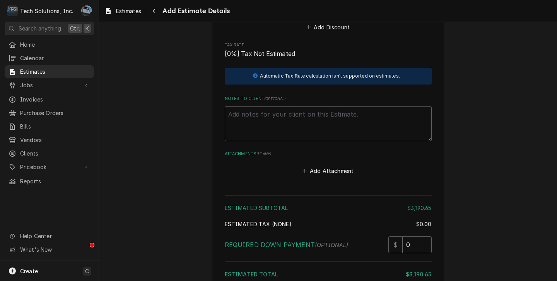
scroll to position [1583, 0]
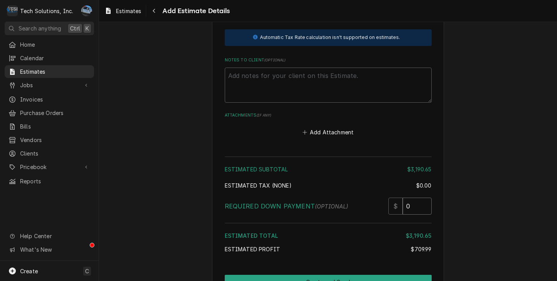
click at [418, 213] on input "0" at bounding box center [417, 206] width 29 height 17
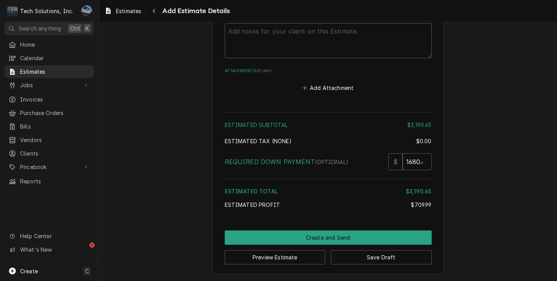
scroll to position [1631, 0]
click at [247, 256] on button "Preview Estimate" at bounding box center [275, 258] width 101 height 14
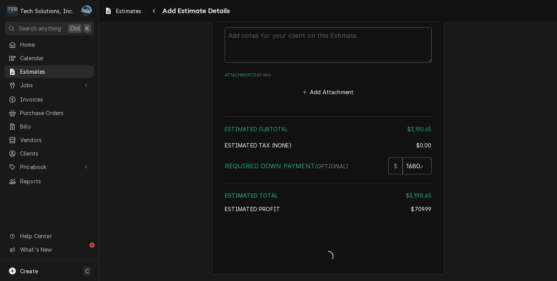
scroll to position [1626, 0]
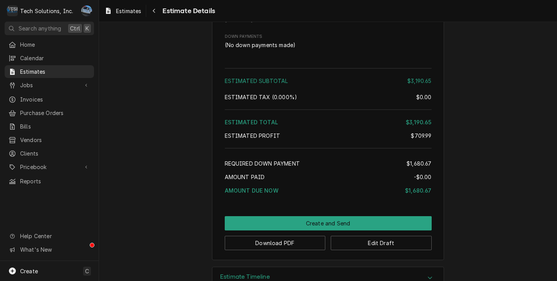
scroll to position [1161, 0]
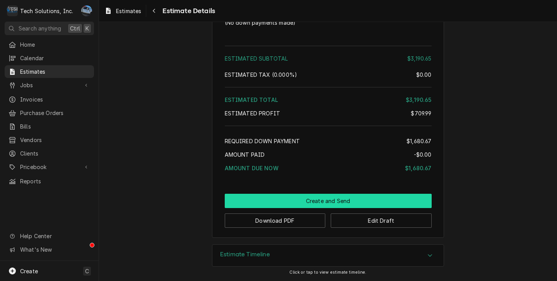
click at [332, 201] on button "Create and Send" at bounding box center [328, 201] width 207 height 14
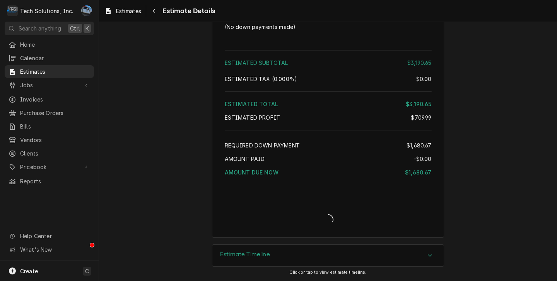
scroll to position [1156, 0]
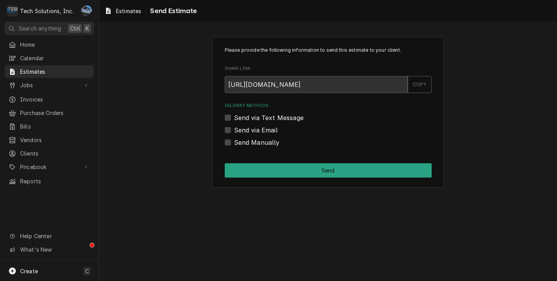
click at [234, 128] on label "Send via Email" at bounding box center [256, 130] width 44 height 9
click at [234, 128] on input "Send via Email" at bounding box center [337, 134] width 207 height 17
checkbox input "true"
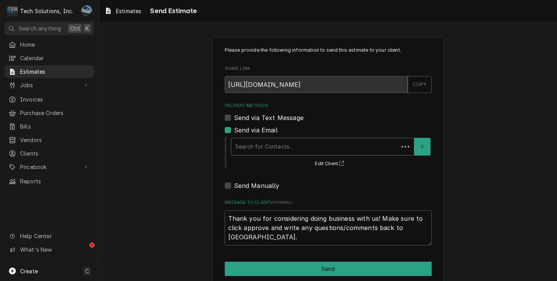
click at [283, 154] on div "Search for Contacts..." at bounding box center [314, 146] width 167 height 17
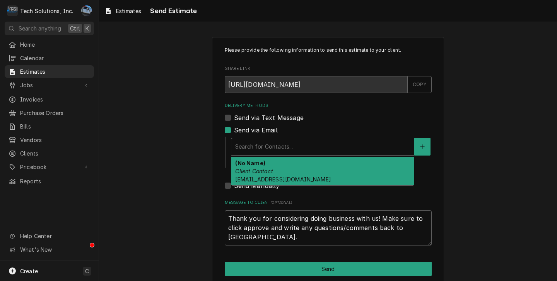
click at [307, 179] on div "(No Name) Client Contact [EMAIL_ADDRESS][DOMAIN_NAME]" at bounding box center [322, 171] width 183 height 28
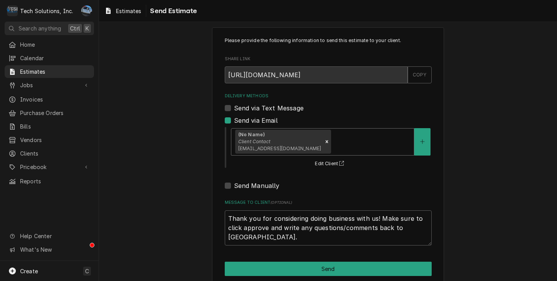
scroll to position [22, 0]
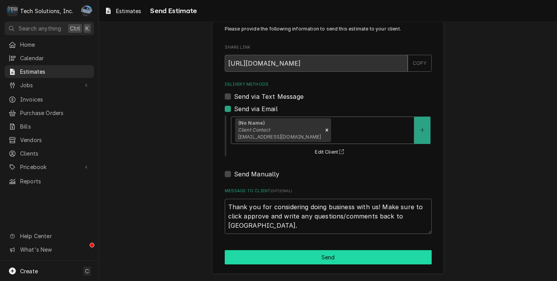
click at [303, 258] on button "Send" at bounding box center [328, 258] width 207 height 14
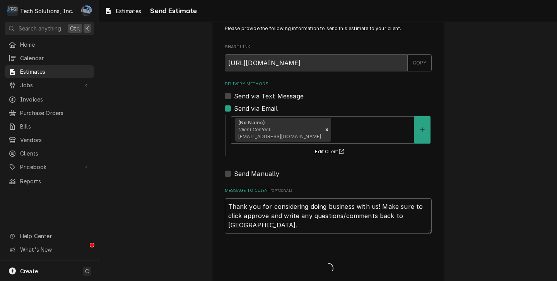
type textarea "x"
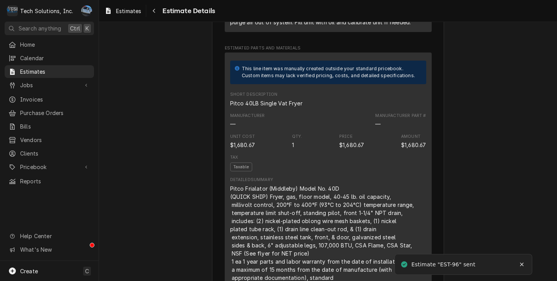
scroll to position [503, 0]
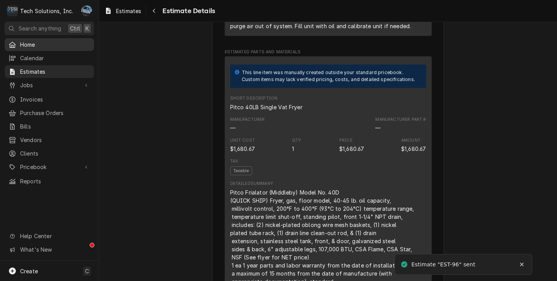
click at [46, 41] on span "Home" at bounding box center [55, 45] width 70 height 8
